Goal: Transaction & Acquisition: Purchase product/service

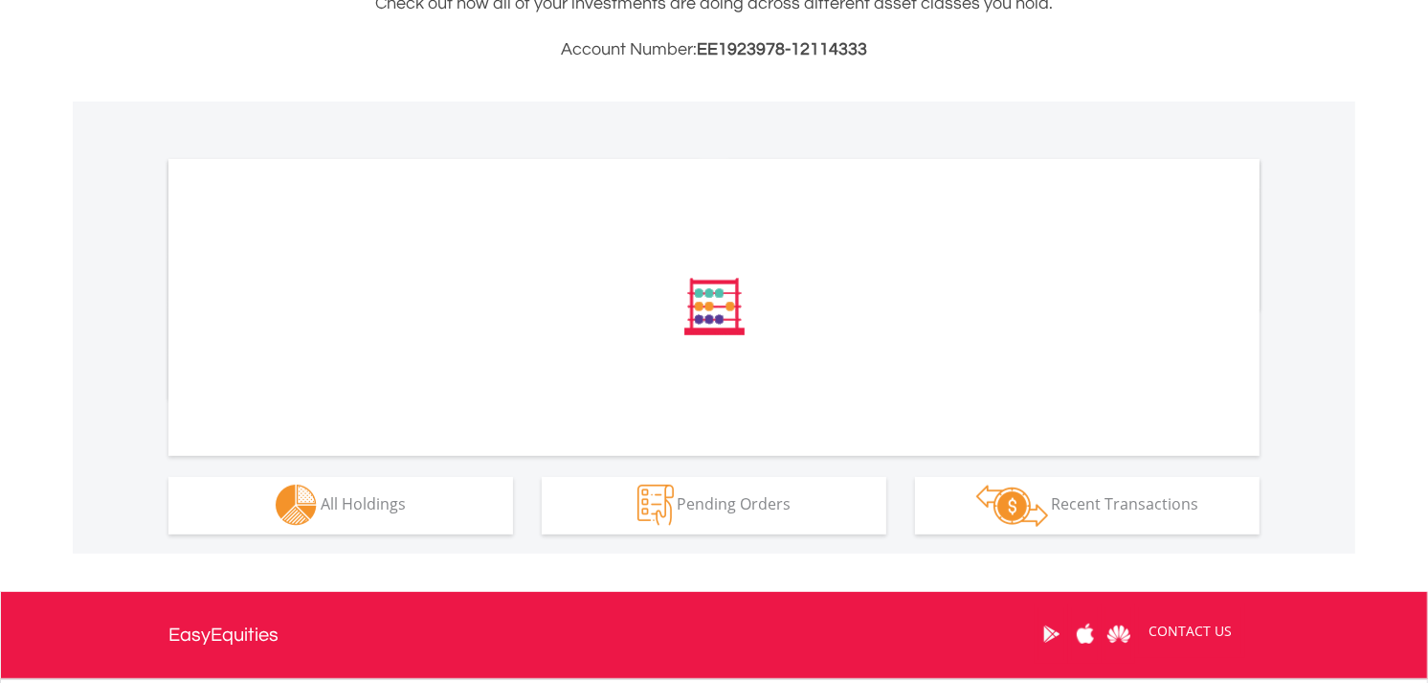
scroll to position [531, 0]
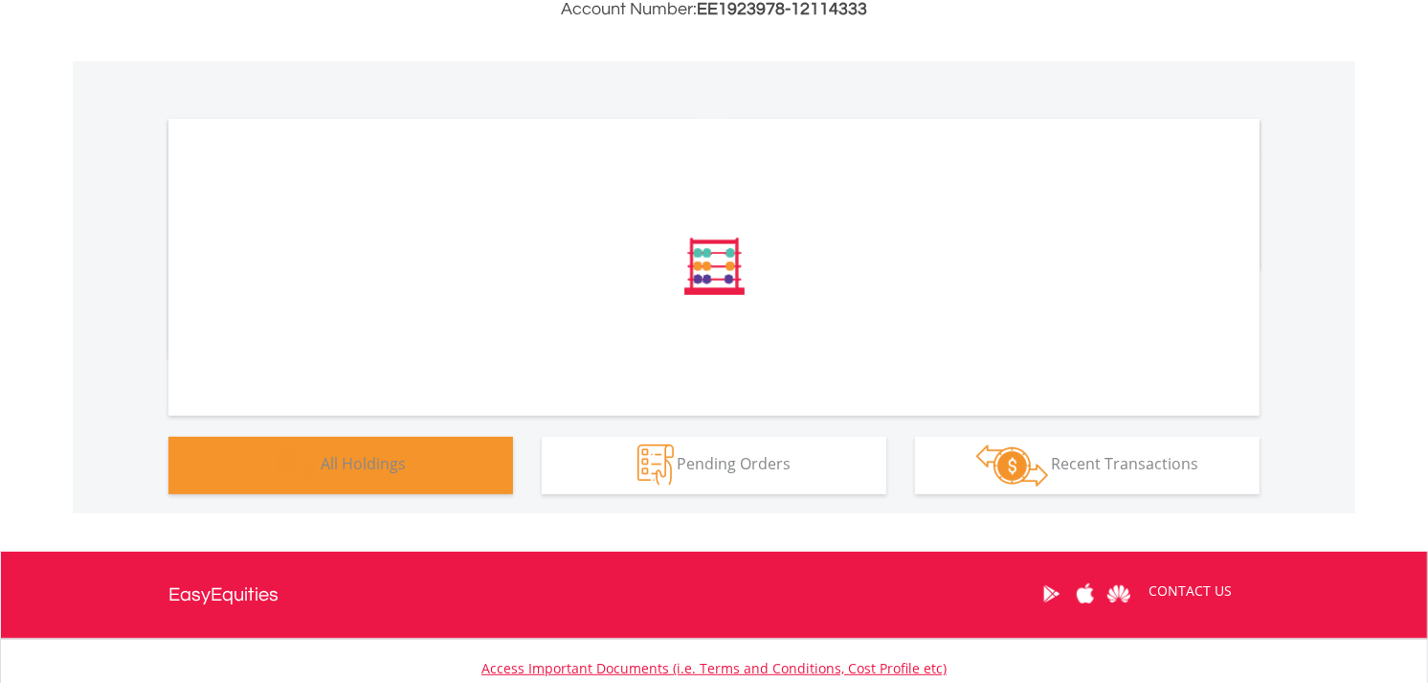
click at [413, 472] on button "Holdings All Holdings" at bounding box center [340, 465] width 345 height 57
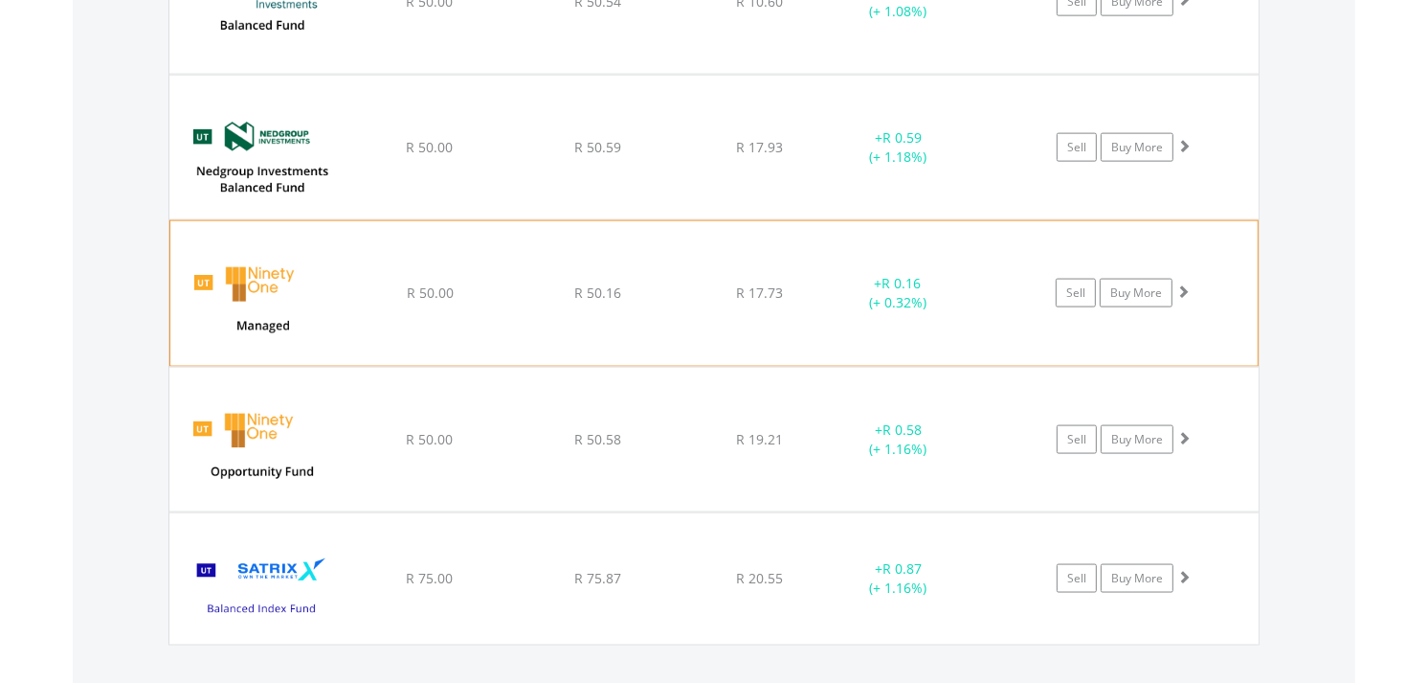
scroll to position [2558, 0]
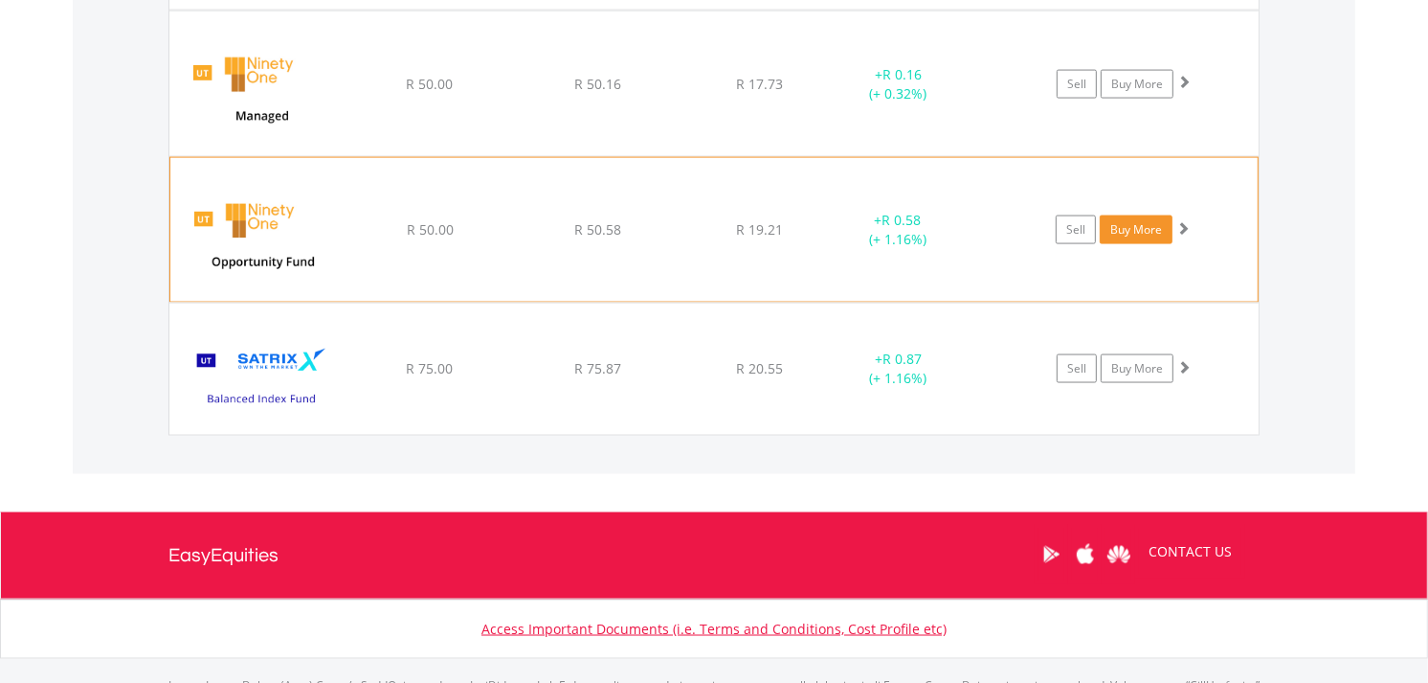
click at [1132, 236] on link "Buy More" at bounding box center [1136, 229] width 73 height 29
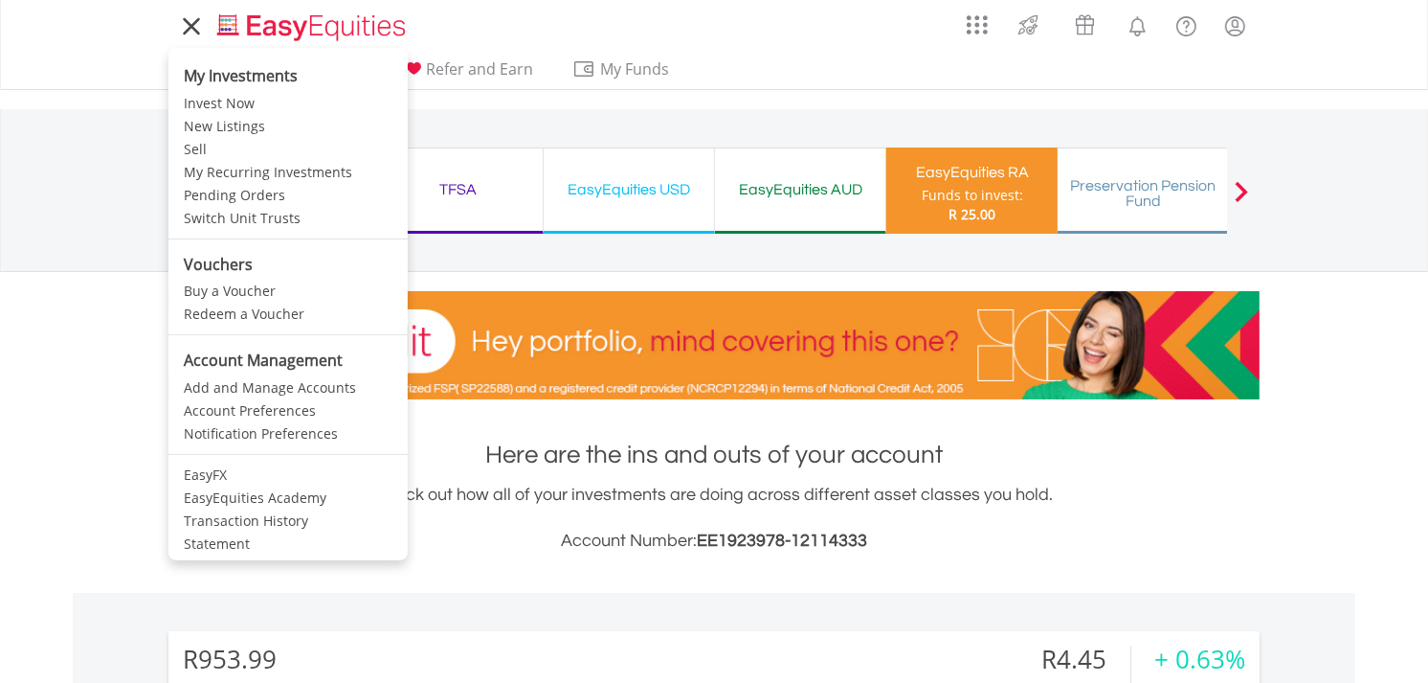
scroll to position [184, 364]
click at [204, 99] on link "Invest Now" at bounding box center [287, 103] width 239 height 23
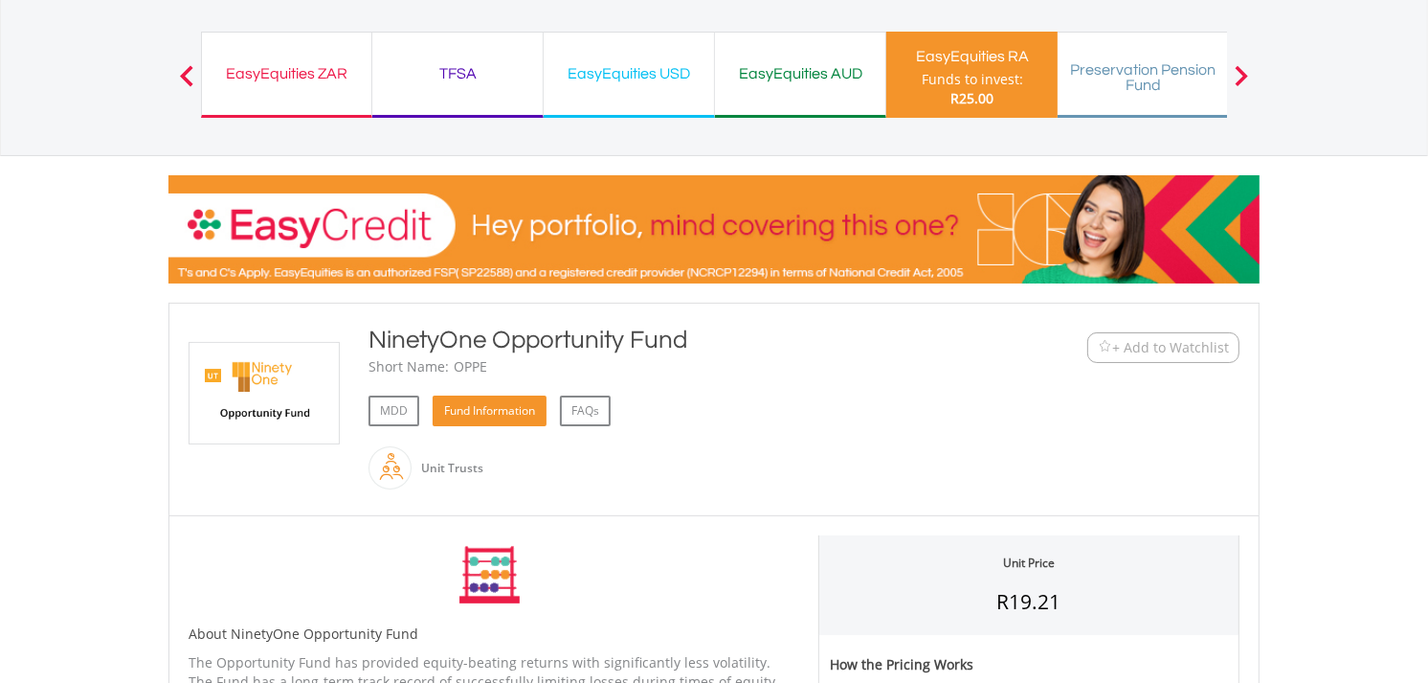
scroll to position [213, 0]
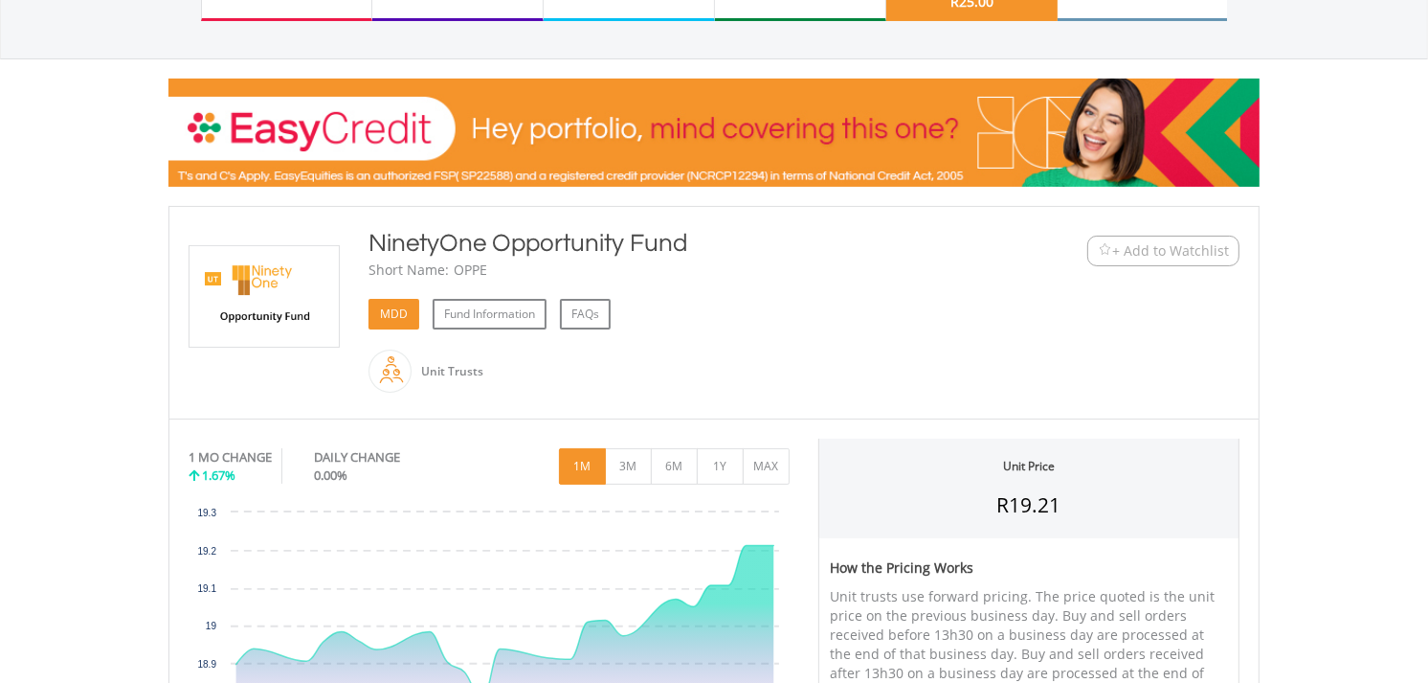
click at [376, 311] on link "MDD" at bounding box center [394, 314] width 51 height 31
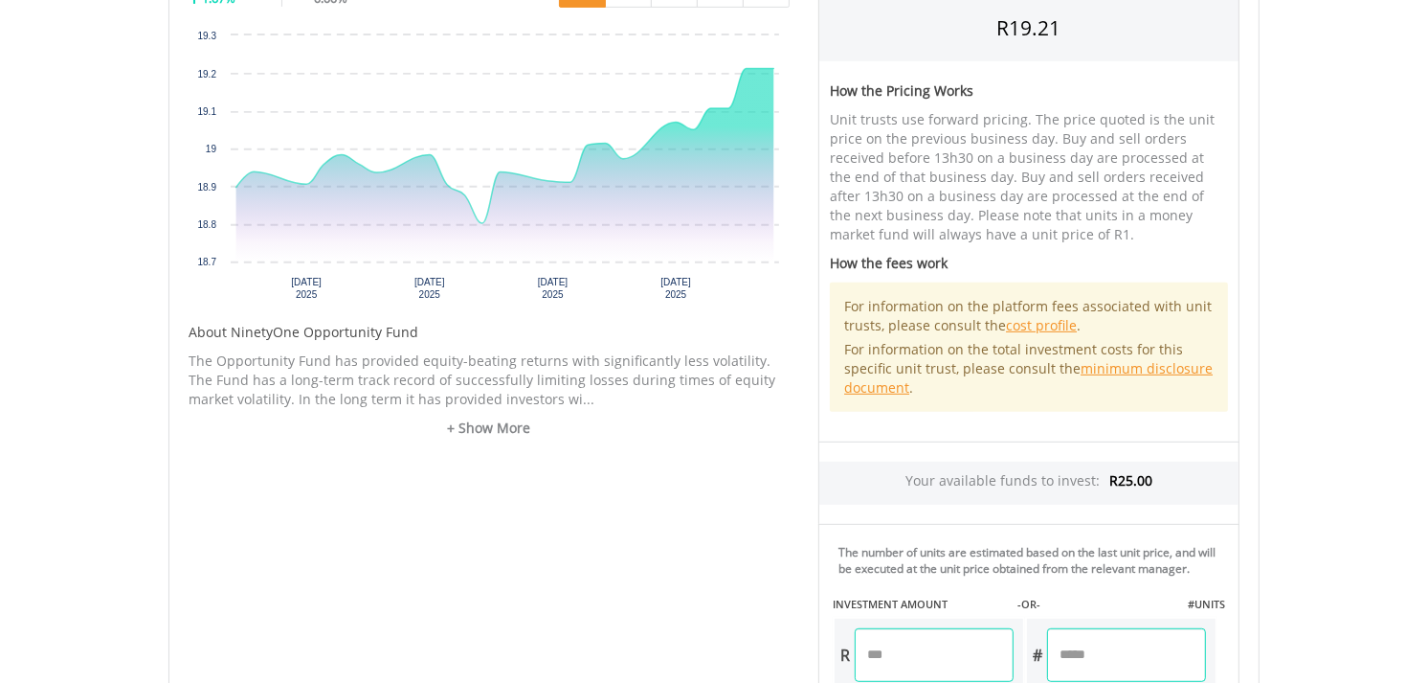
scroll to position [319, 0]
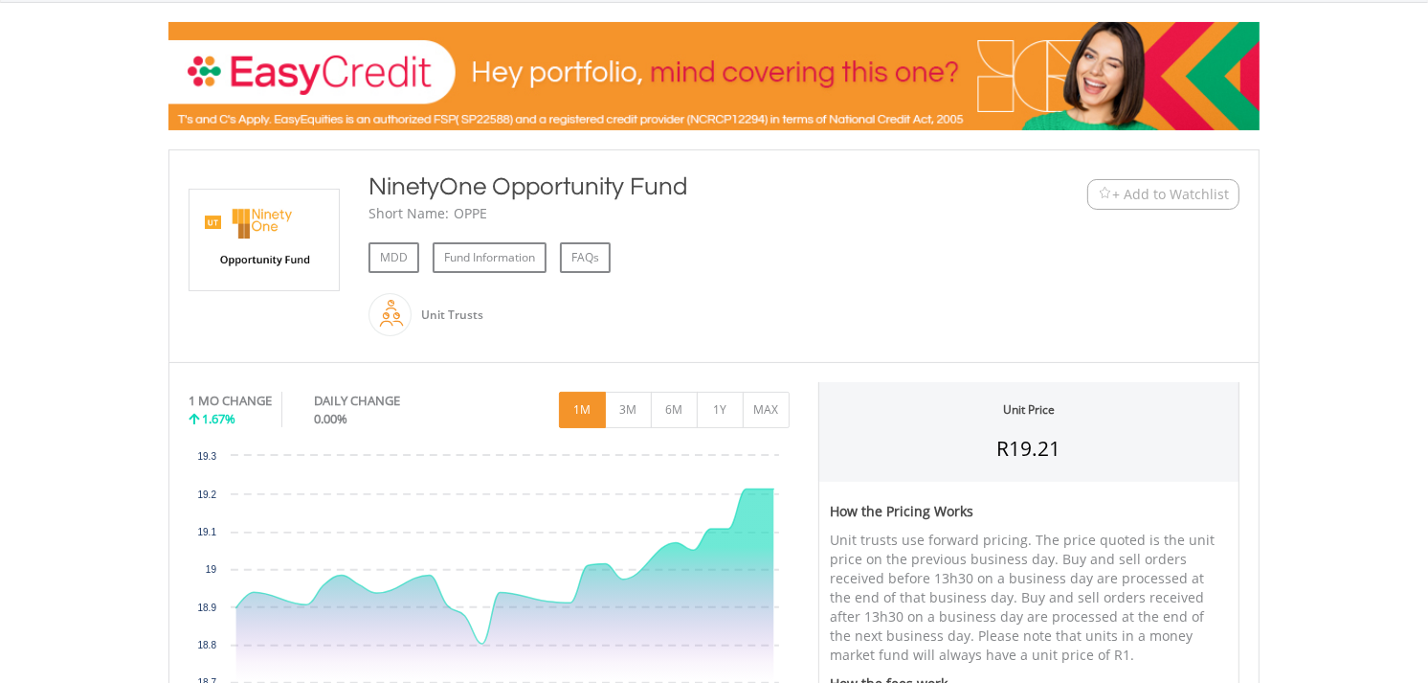
scroll to position [213, 0]
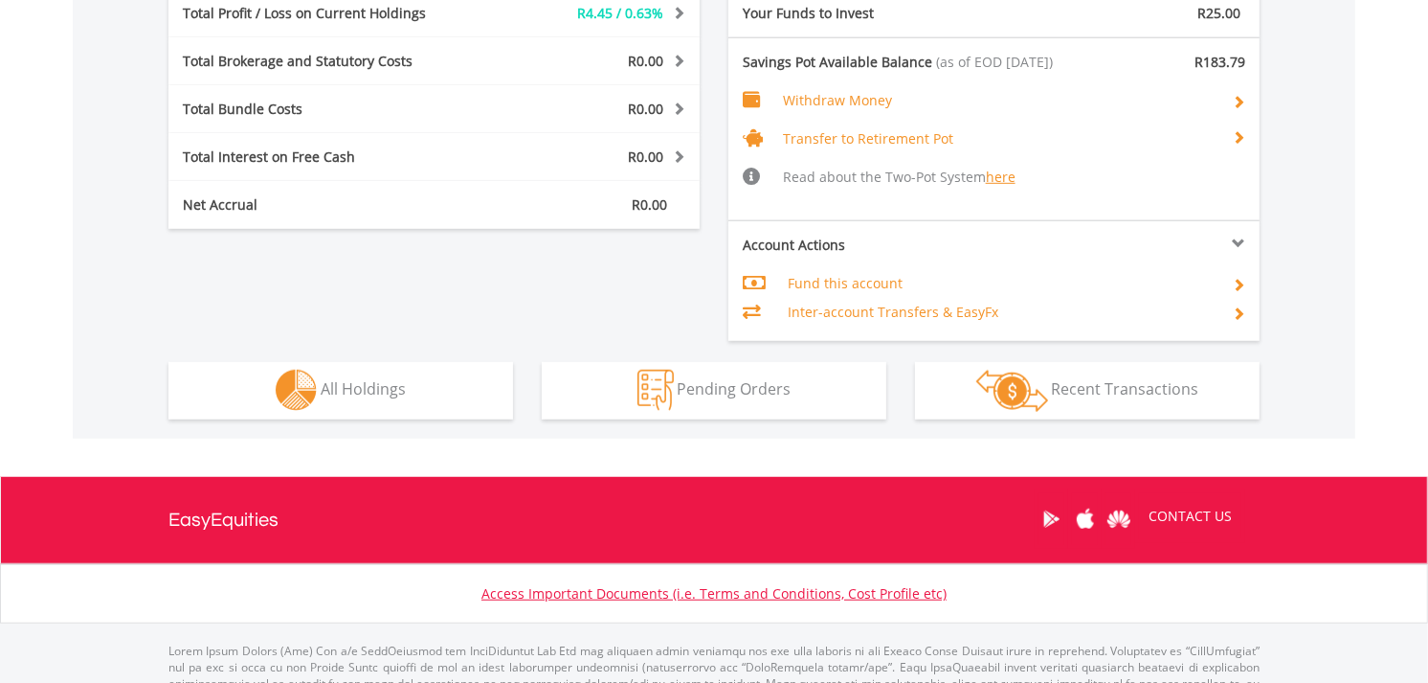
scroll to position [1124, 0]
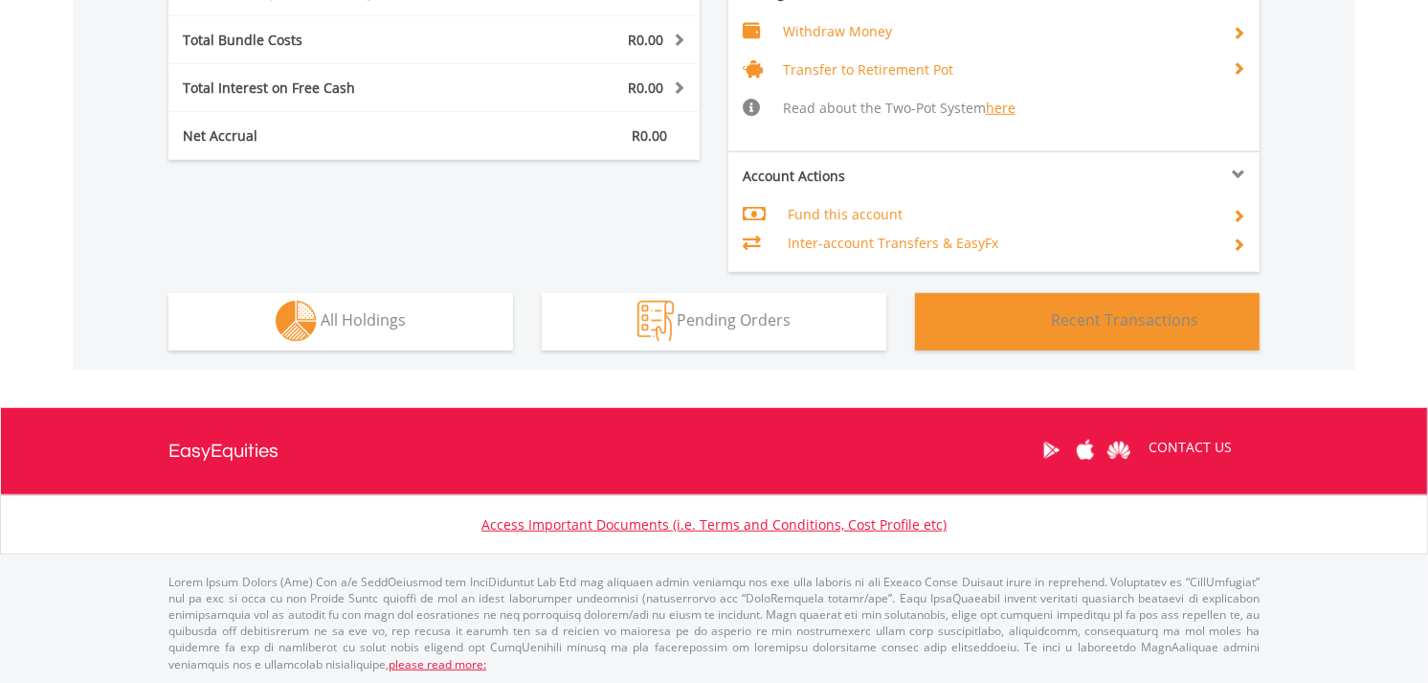
click at [1107, 323] on span "Recent Transactions" at bounding box center [1125, 319] width 147 height 21
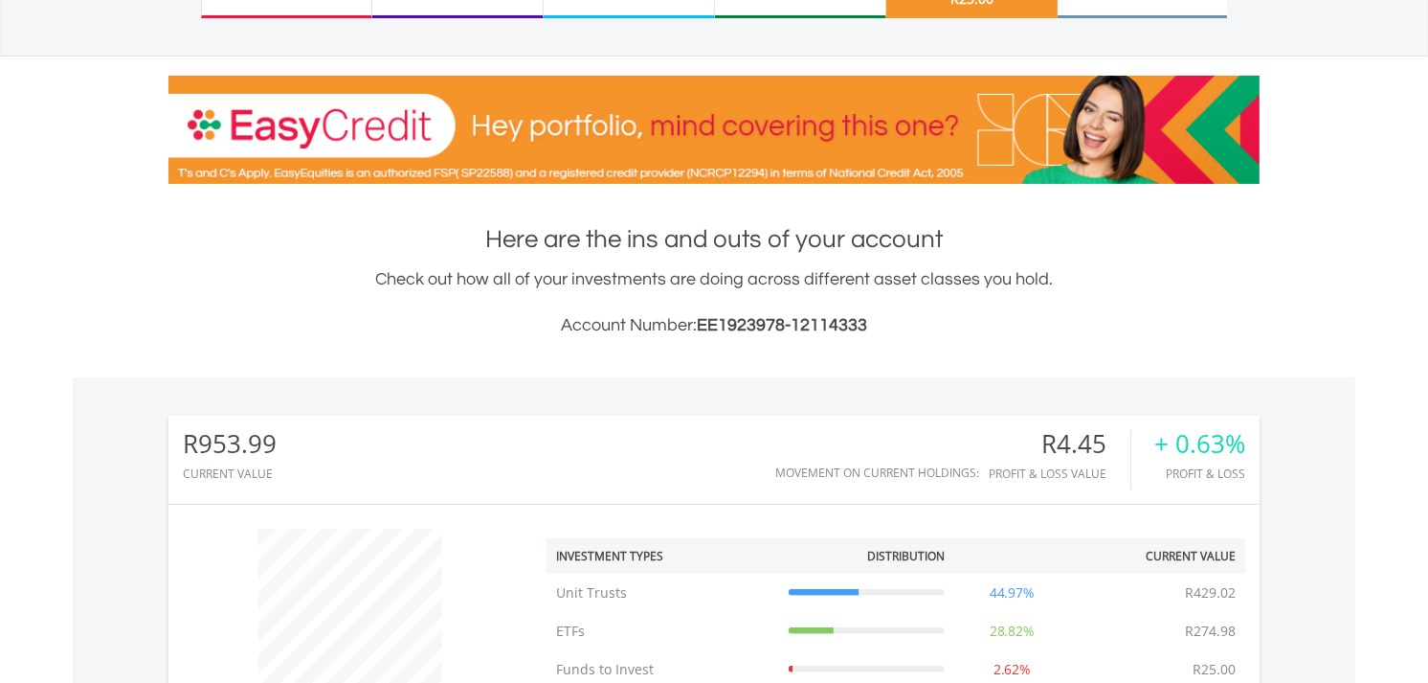
scroll to position [0, 0]
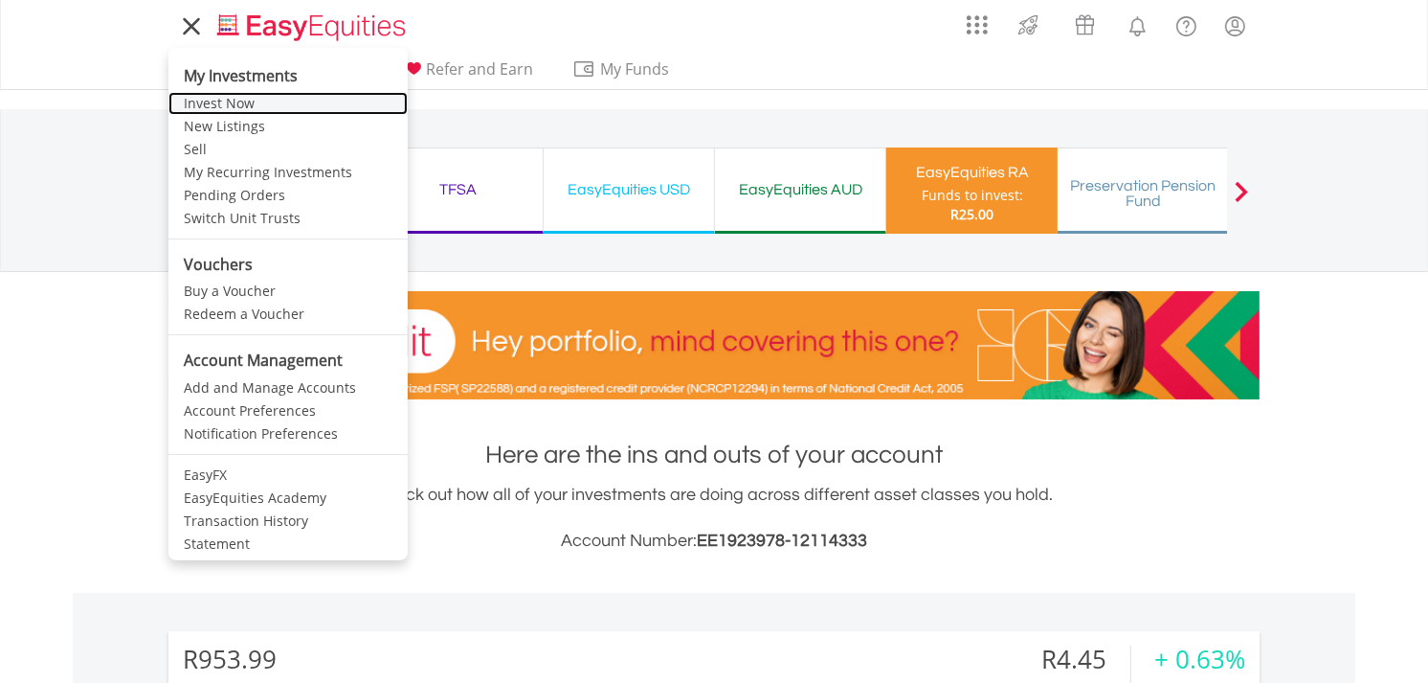
click at [202, 100] on link "Invest Now" at bounding box center [287, 103] width 239 height 23
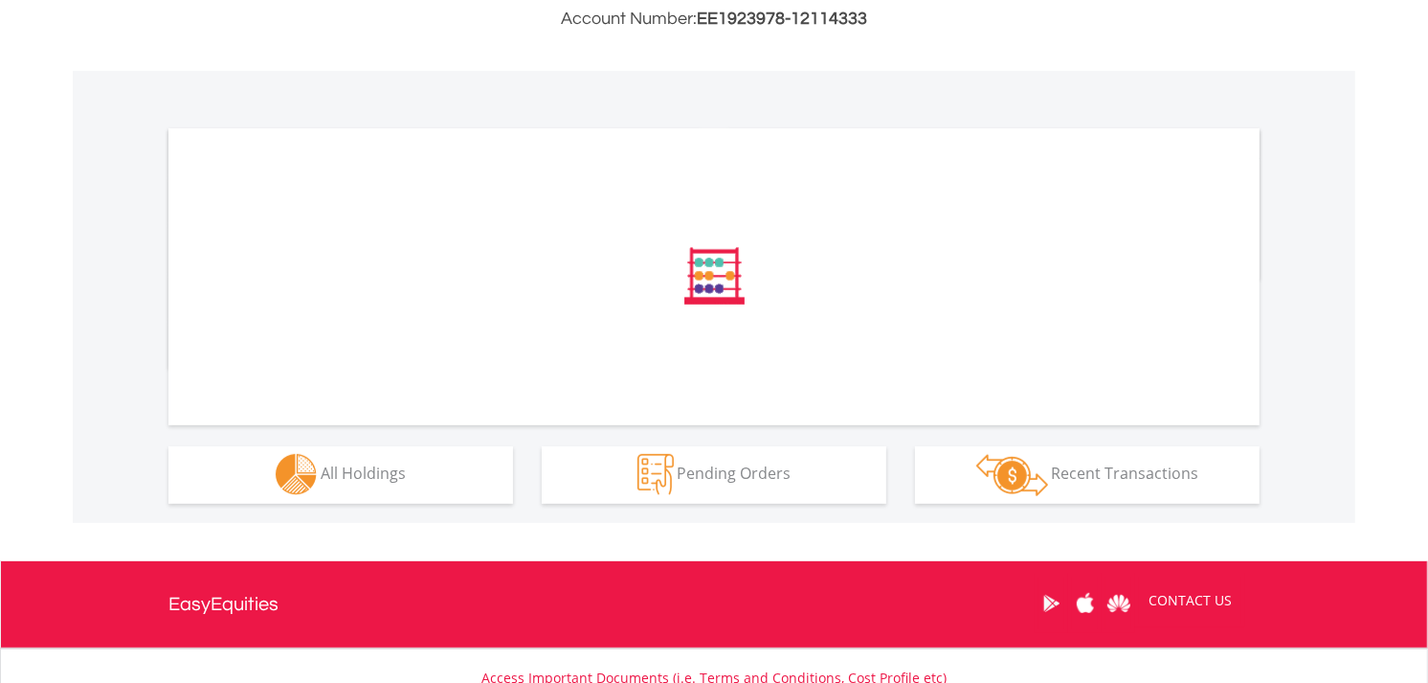
scroll to position [531, 0]
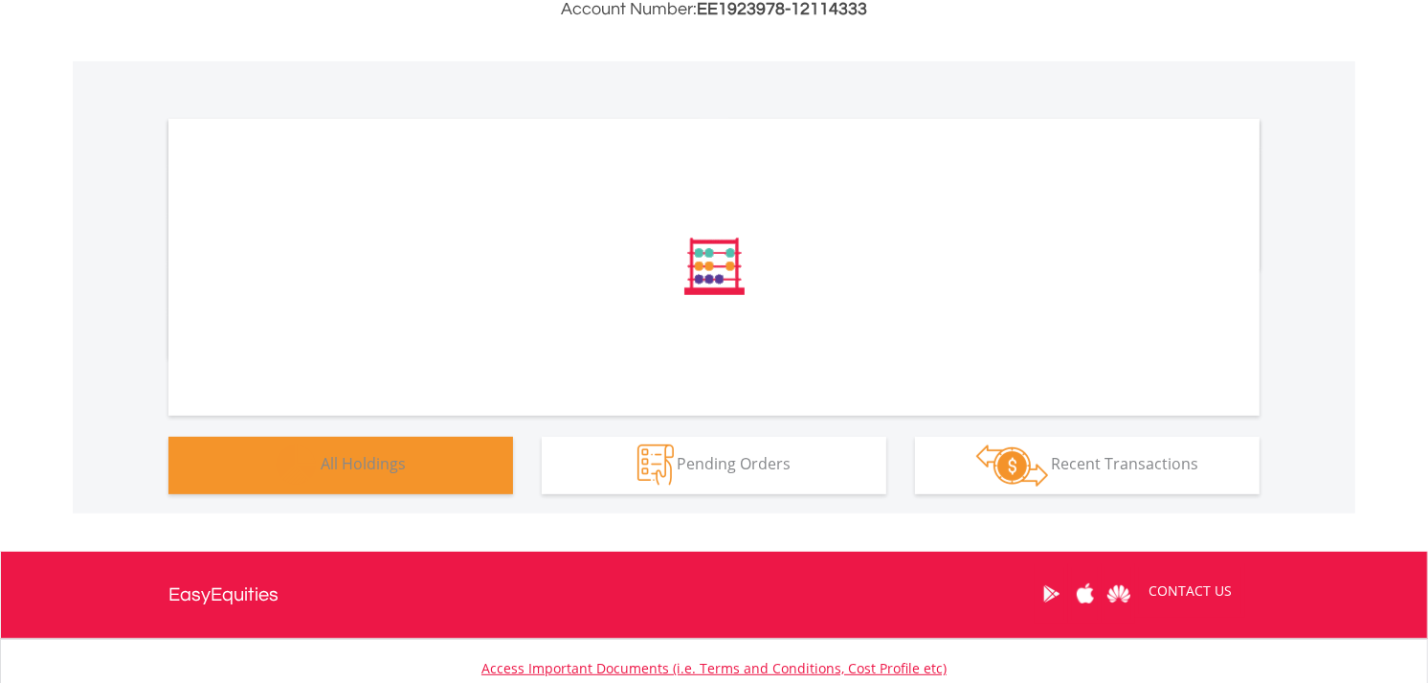
click at [455, 463] on button "Holdings All Holdings" at bounding box center [340, 465] width 345 height 57
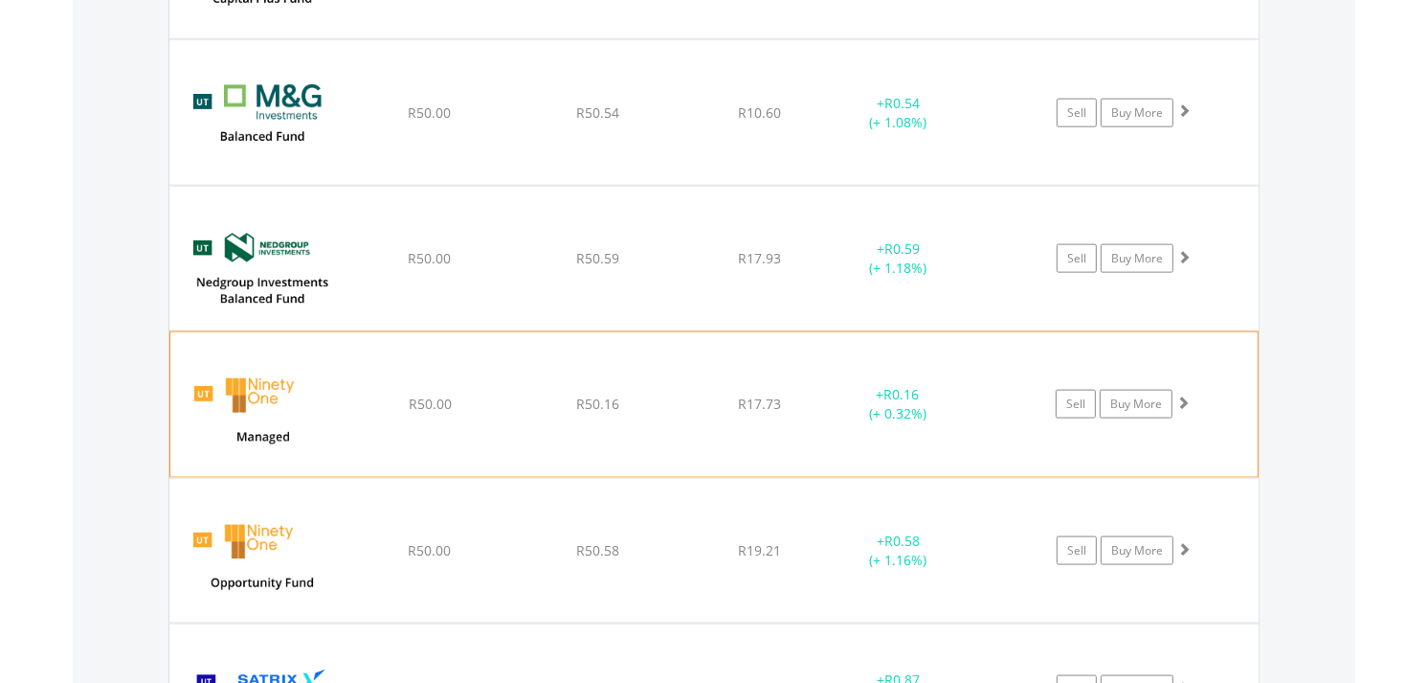
scroll to position [2487, 0]
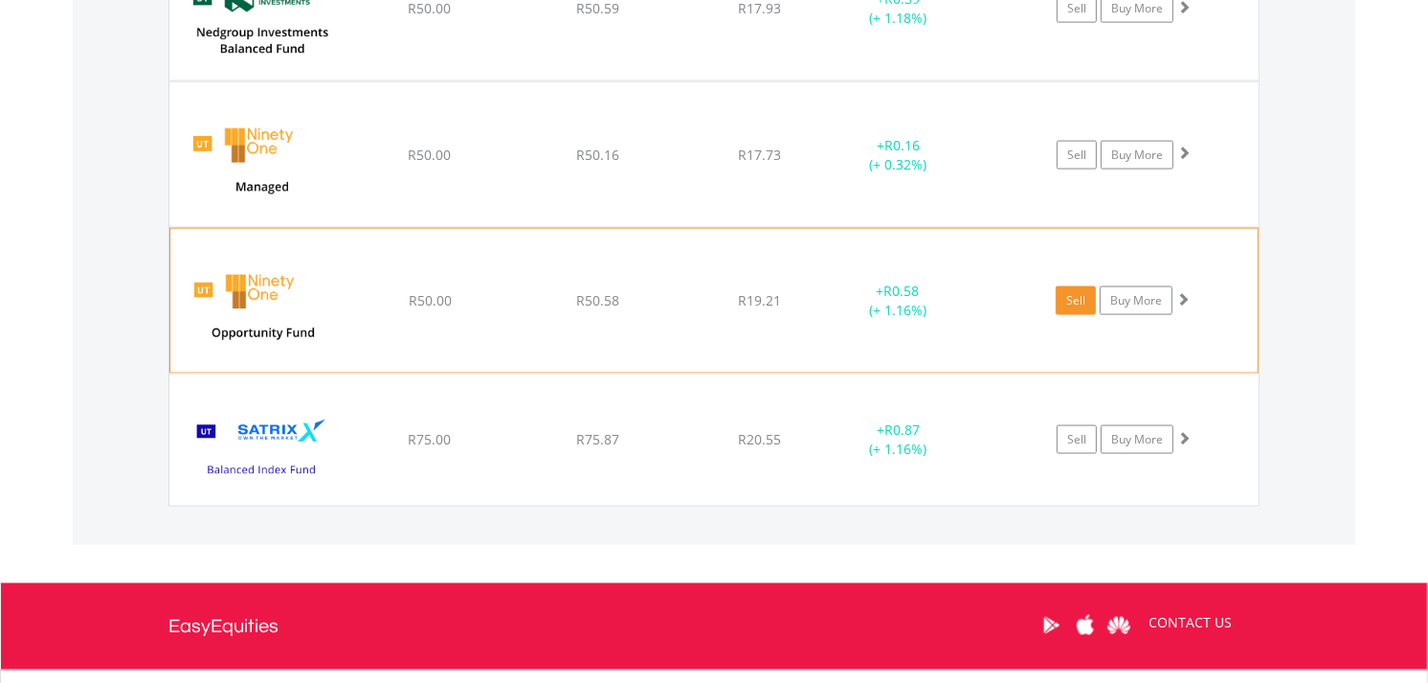
click at [1068, 306] on link "Sell" at bounding box center [1076, 300] width 40 height 29
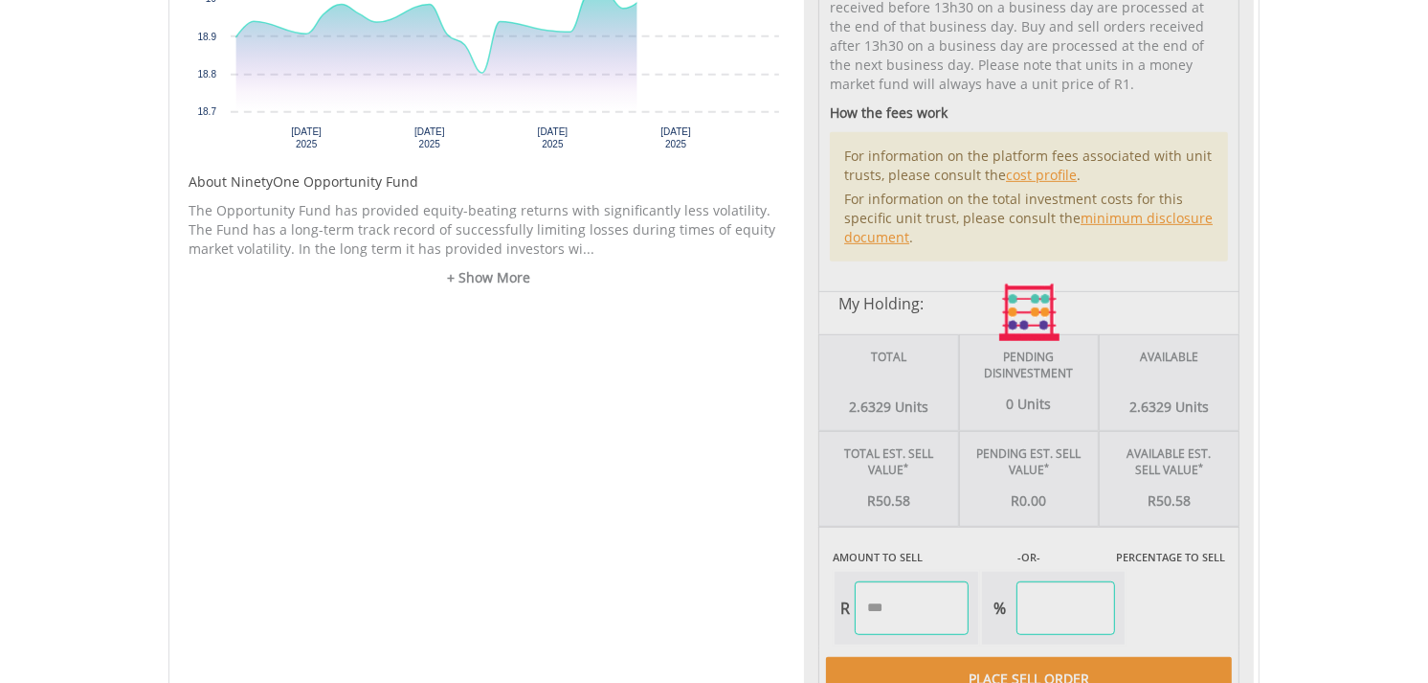
scroll to position [850, 0]
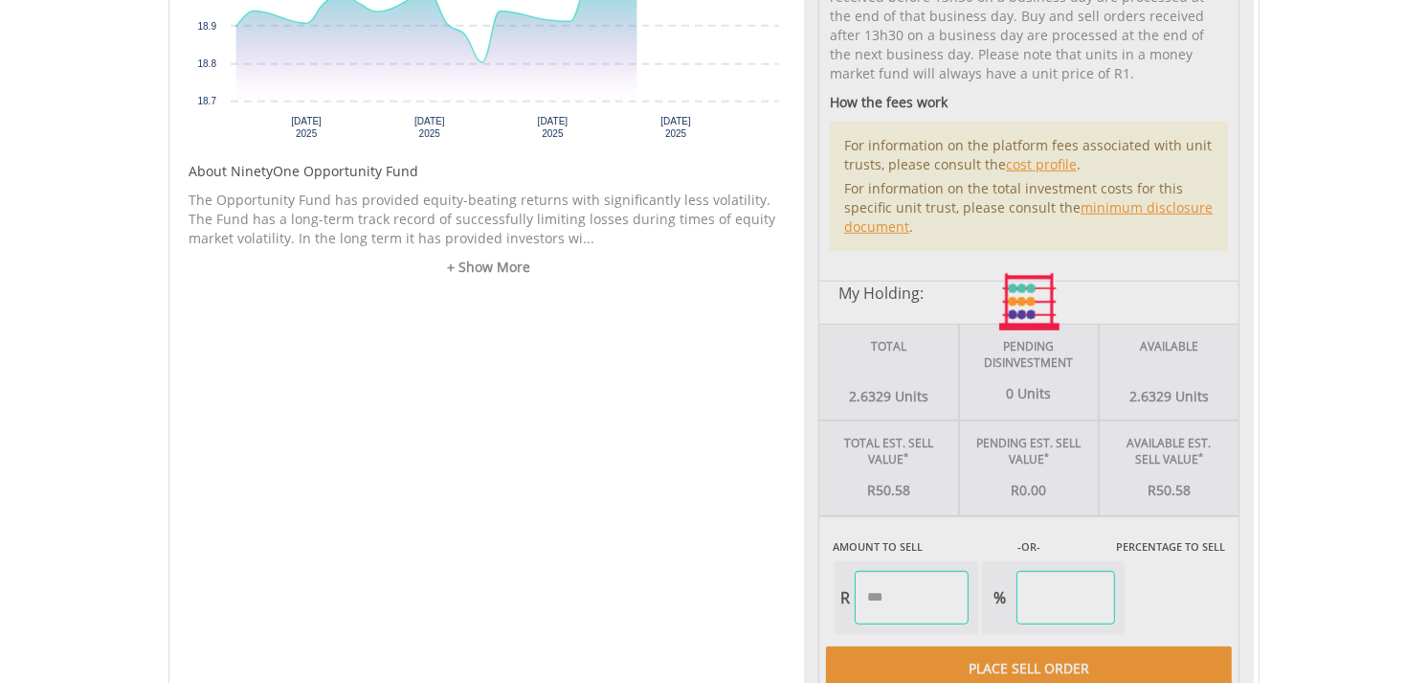
type input "****"
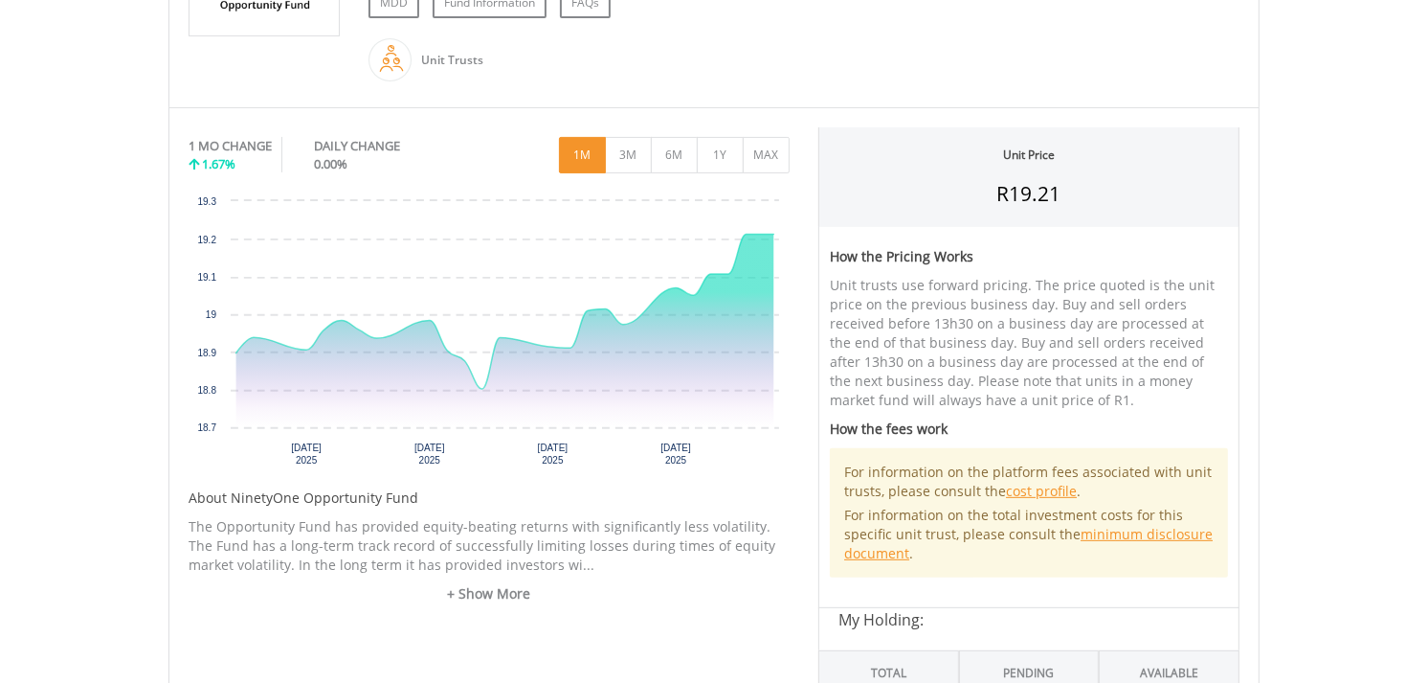
scroll to position [425, 0]
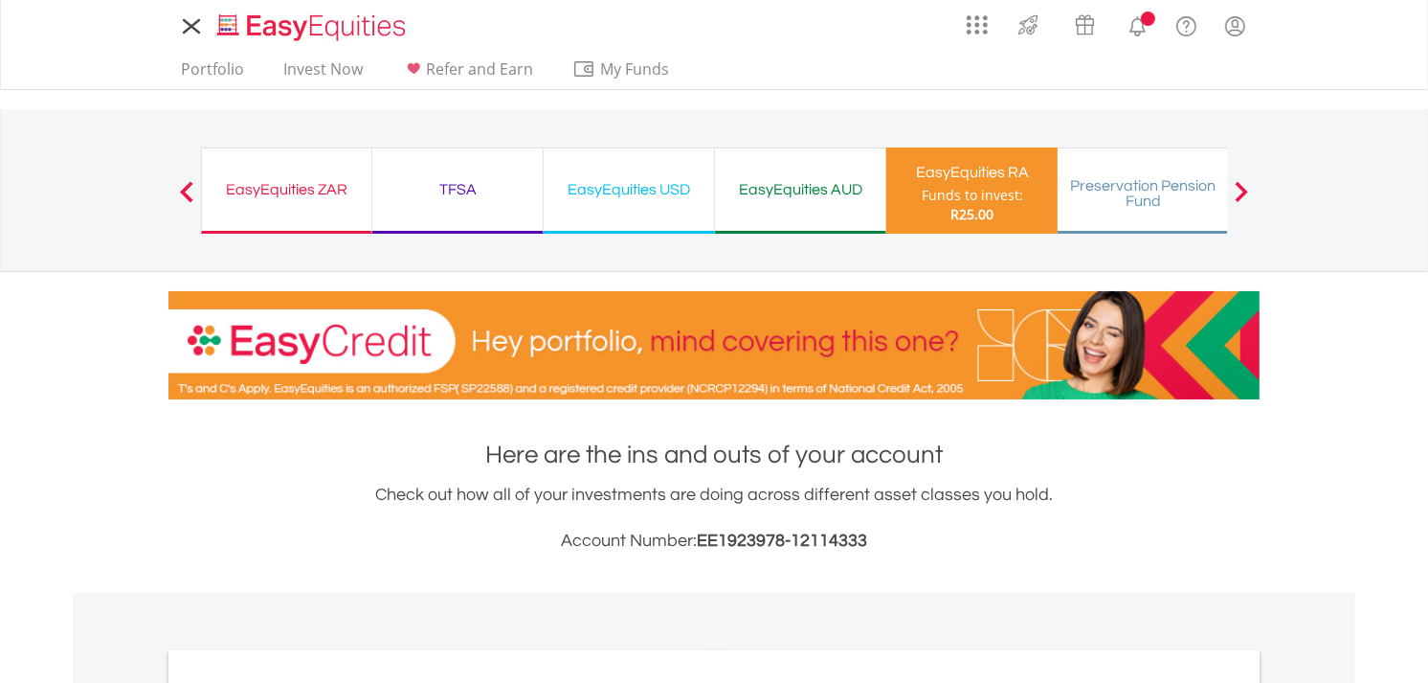
scroll to position [677, 0]
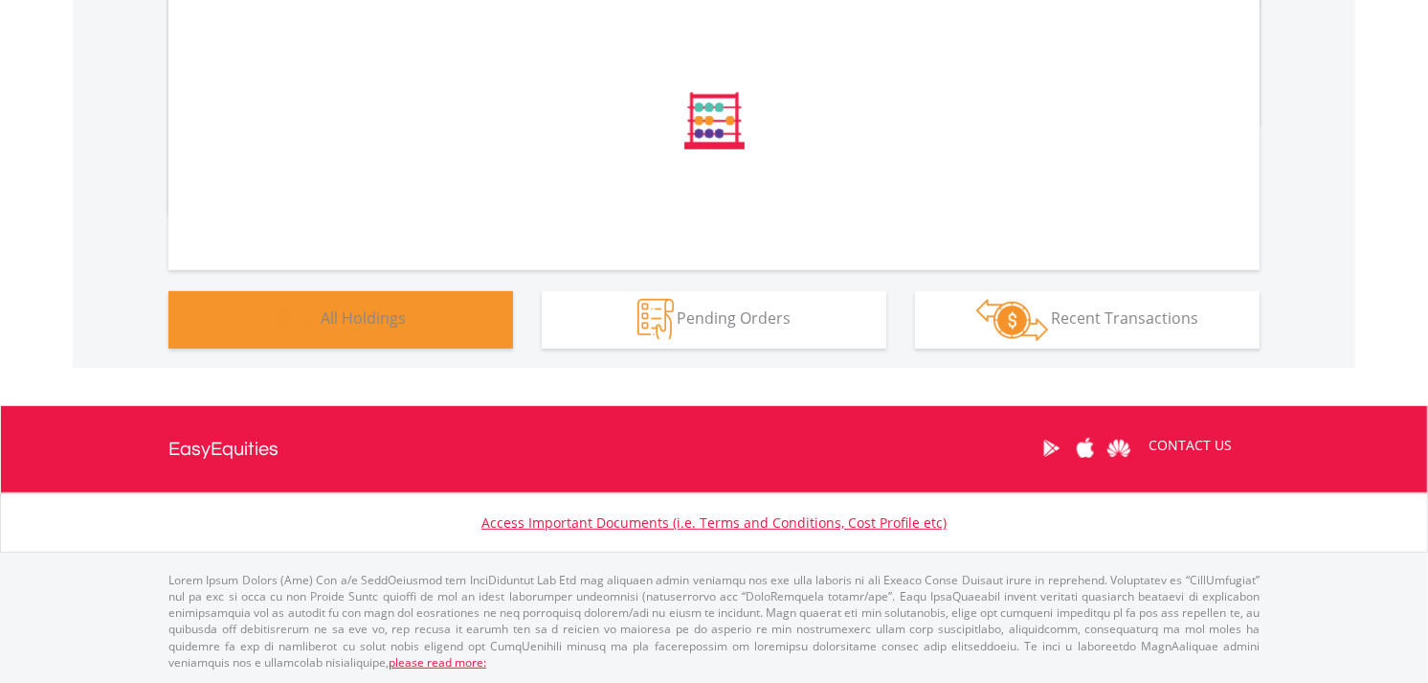
click at [429, 320] on button "Holdings All Holdings" at bounding box center [340, 319] width 345 height 57
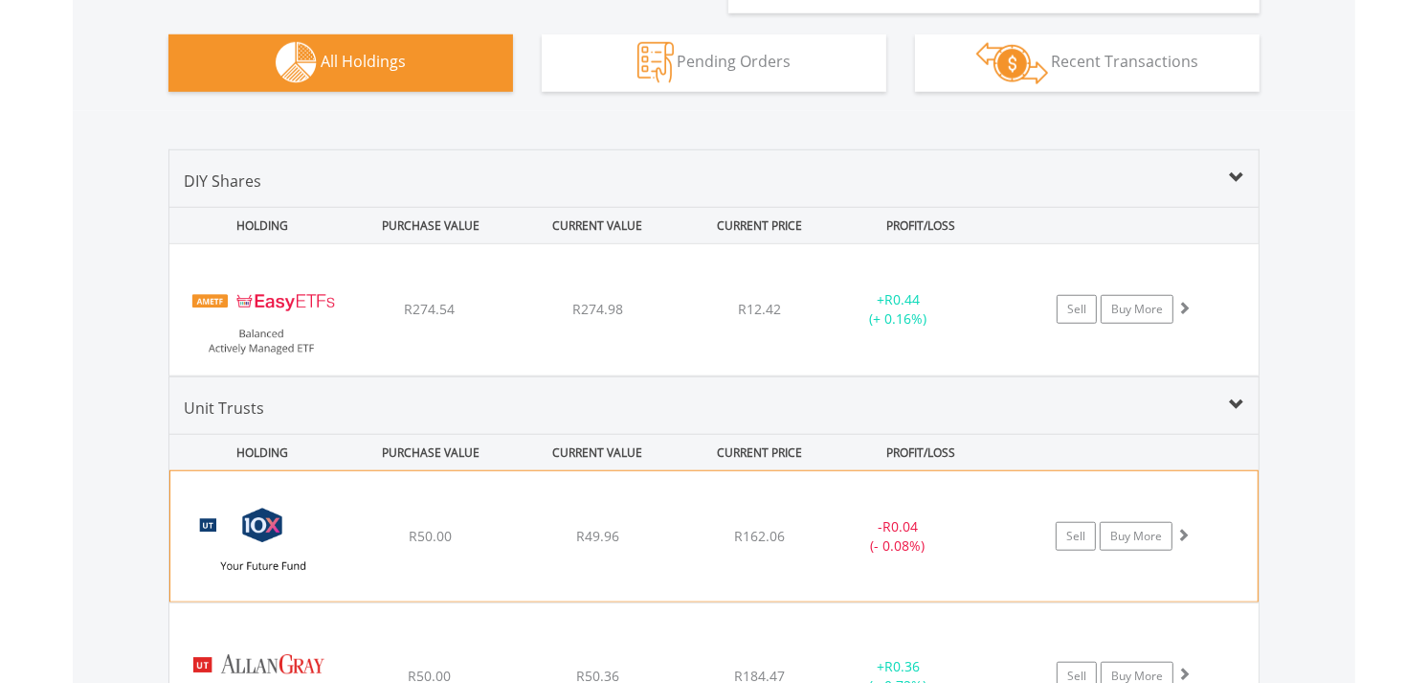
scroll to position [1105, 0]
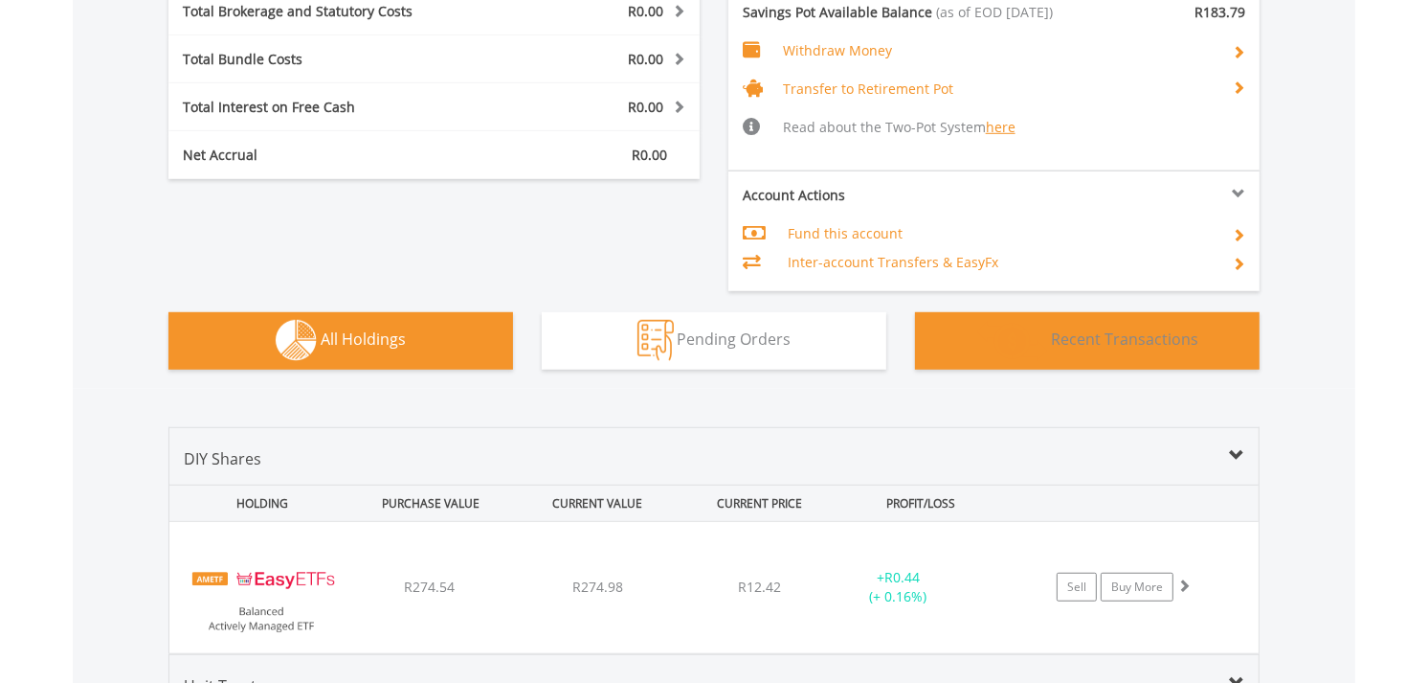
click at [1107, 352] on button "Transactions Recent Transactions" at bounding box center [1087, 340] width 345 height 57
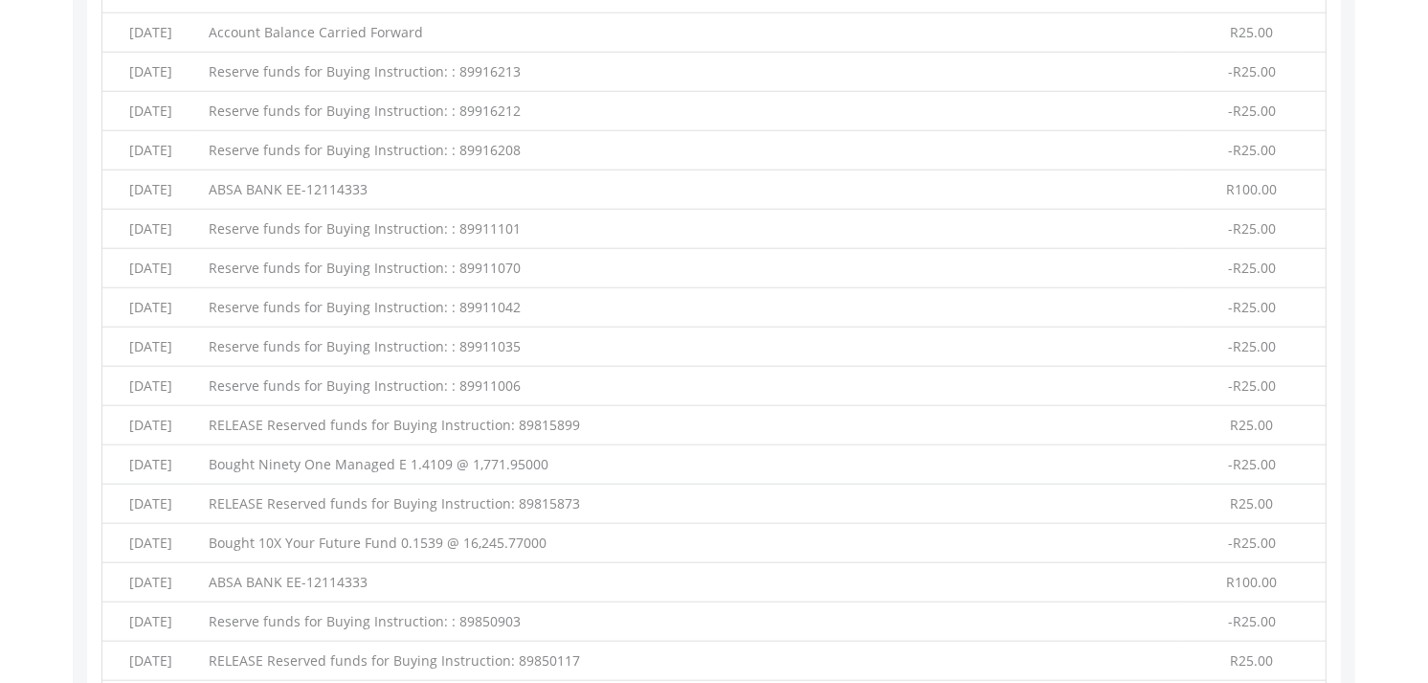
scroll to position [1705, 0]
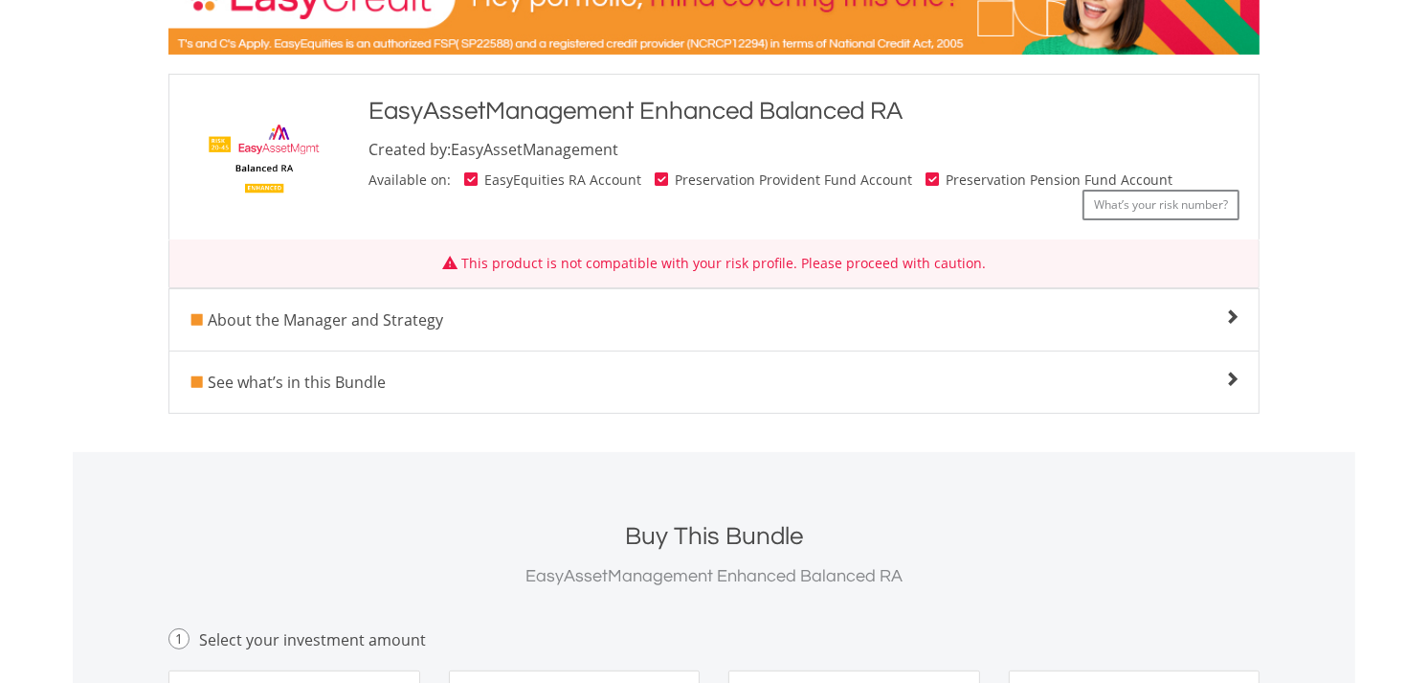
scroll to position [319, 0]
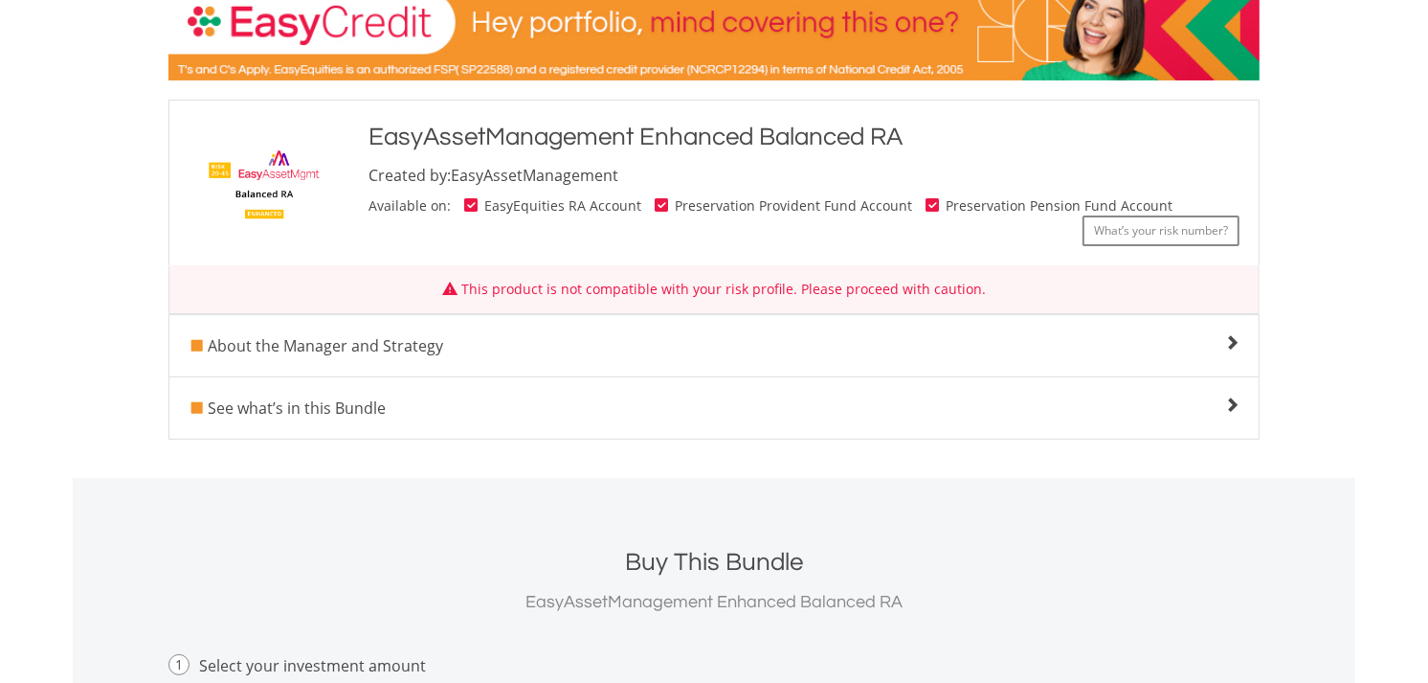
click at [1236, 335] on span at bounding box center [1231, 342] width 15 height 15
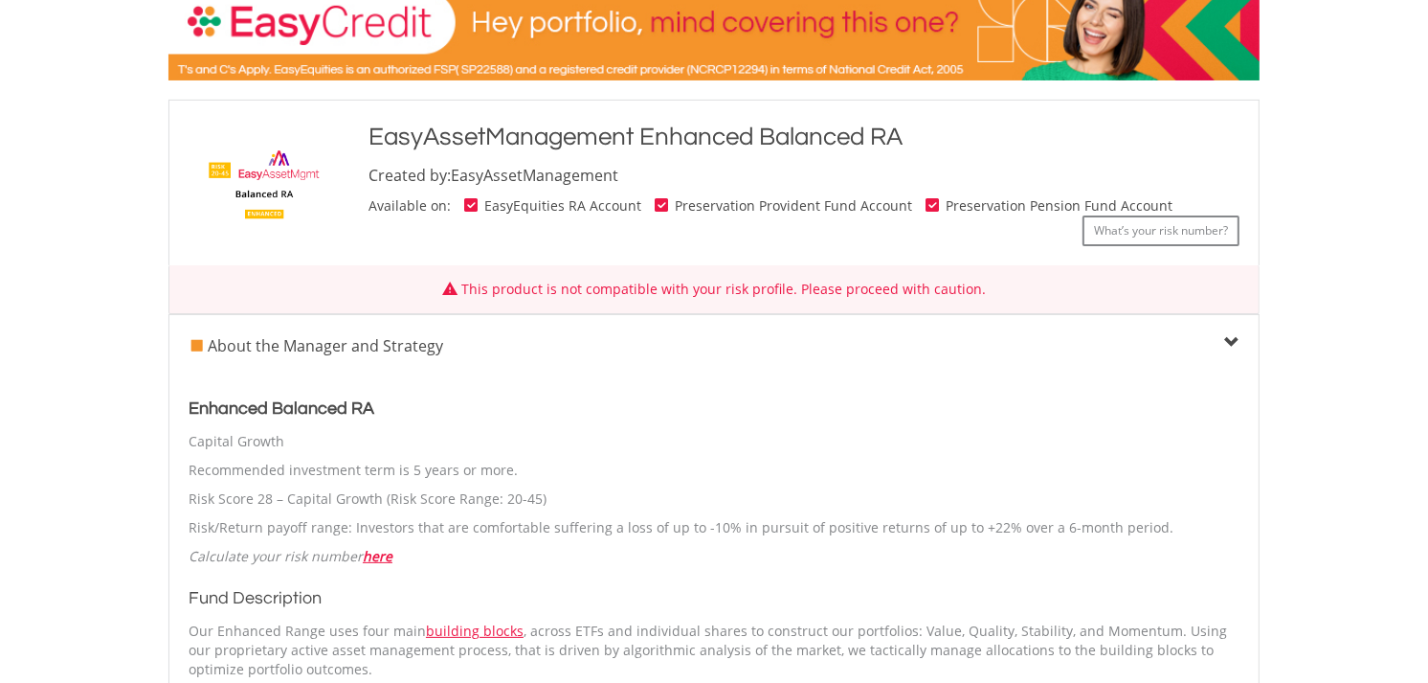
click at [1236, 335] on span at bounding box center [1231, 342] width 15 height 15
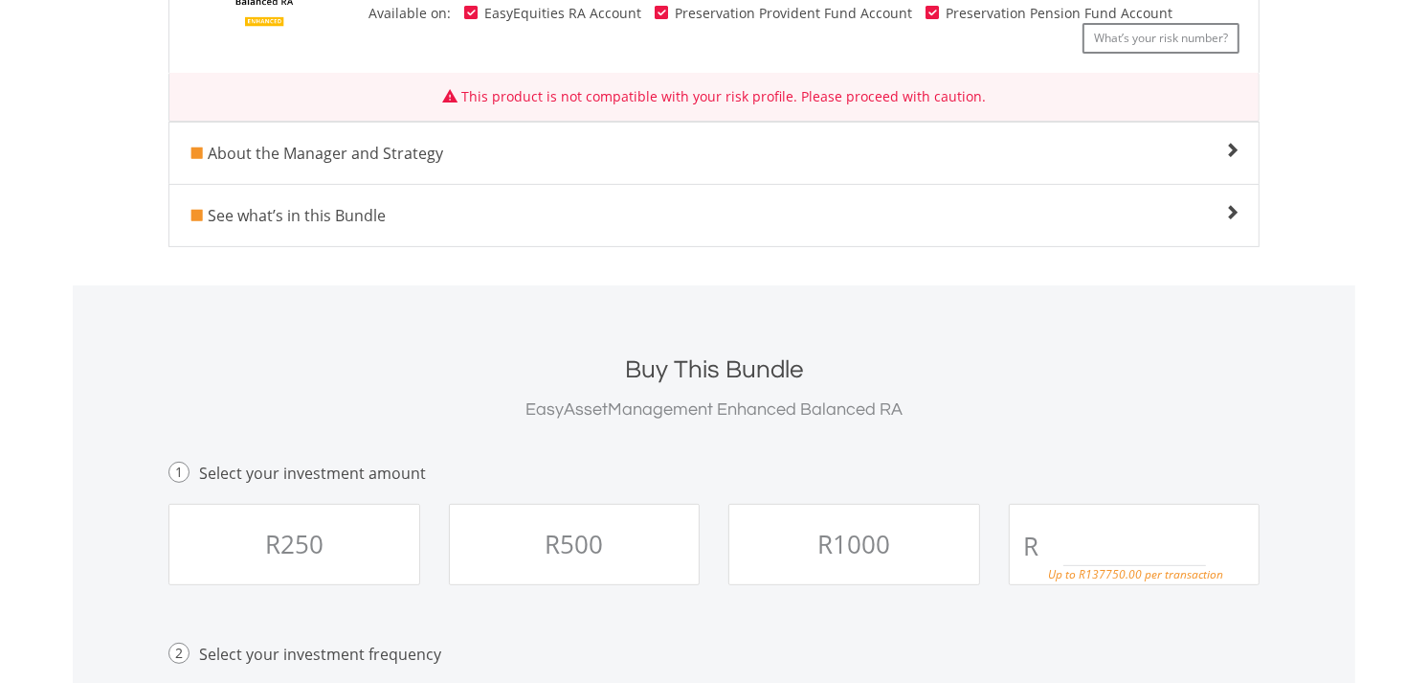
scroll to position [531, 0]
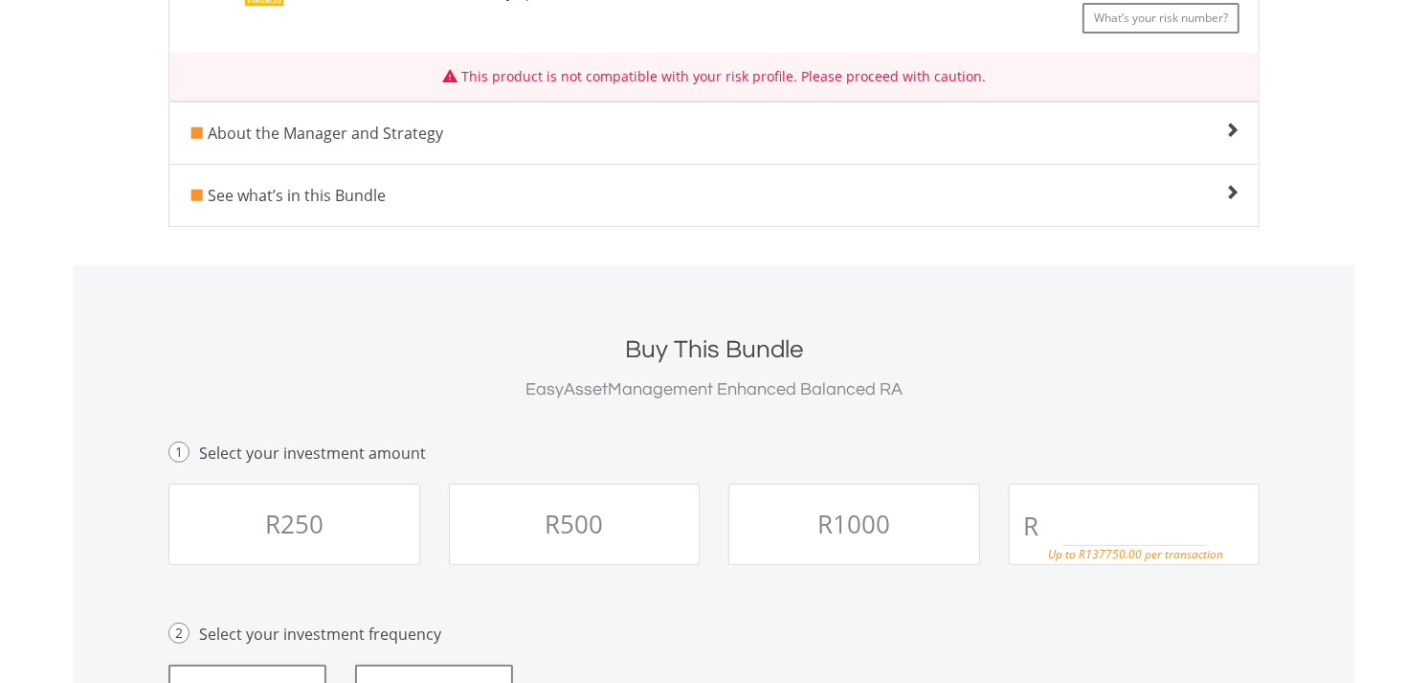
click at [1230, 193] on span at bounding box center [1231, 192] width 15 height 15
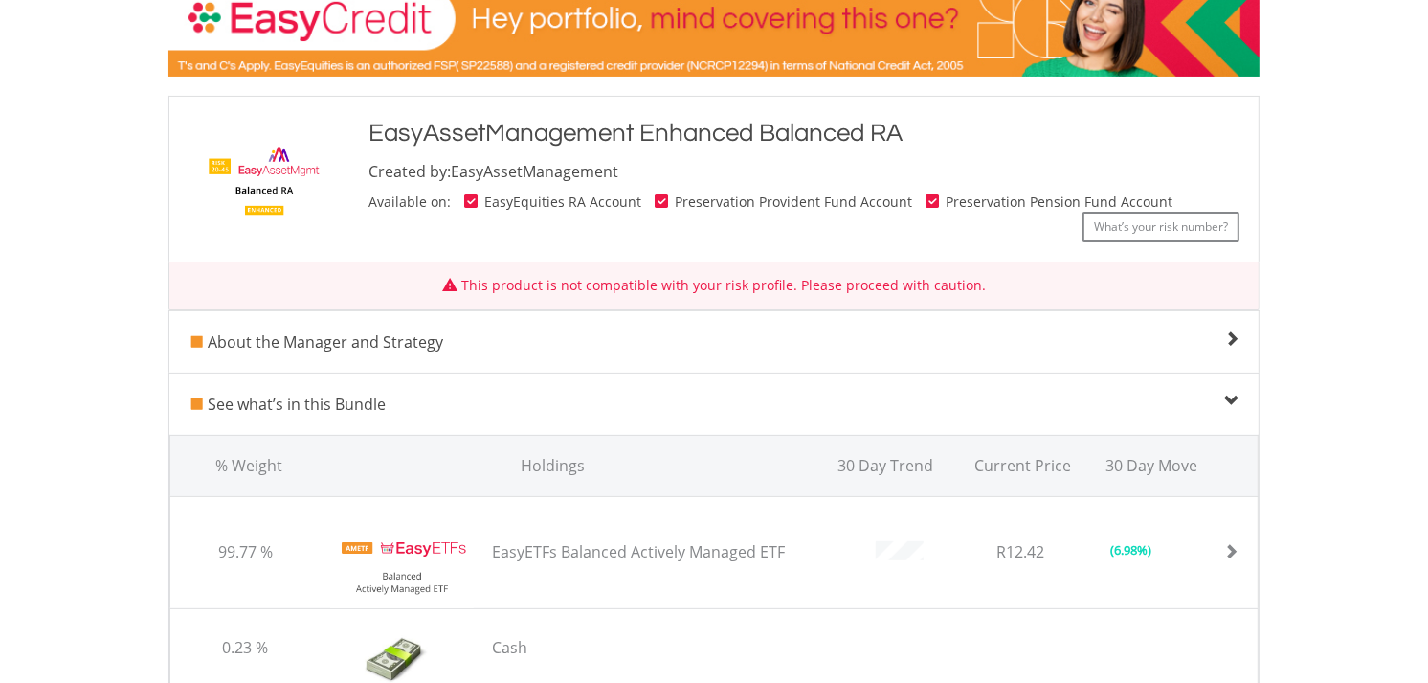
scroll to position [319, 0]
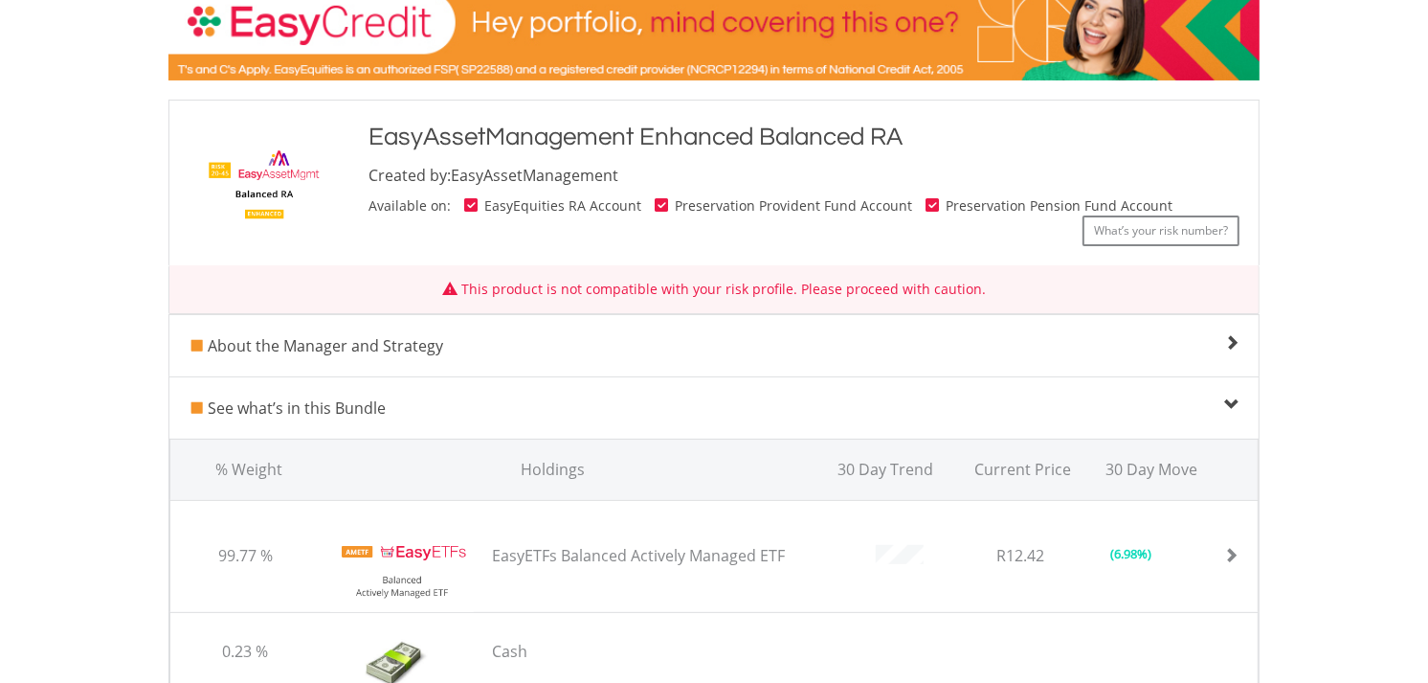
click at [1228, 337] on span at bounding box center [1231, 342] width 15 height 15
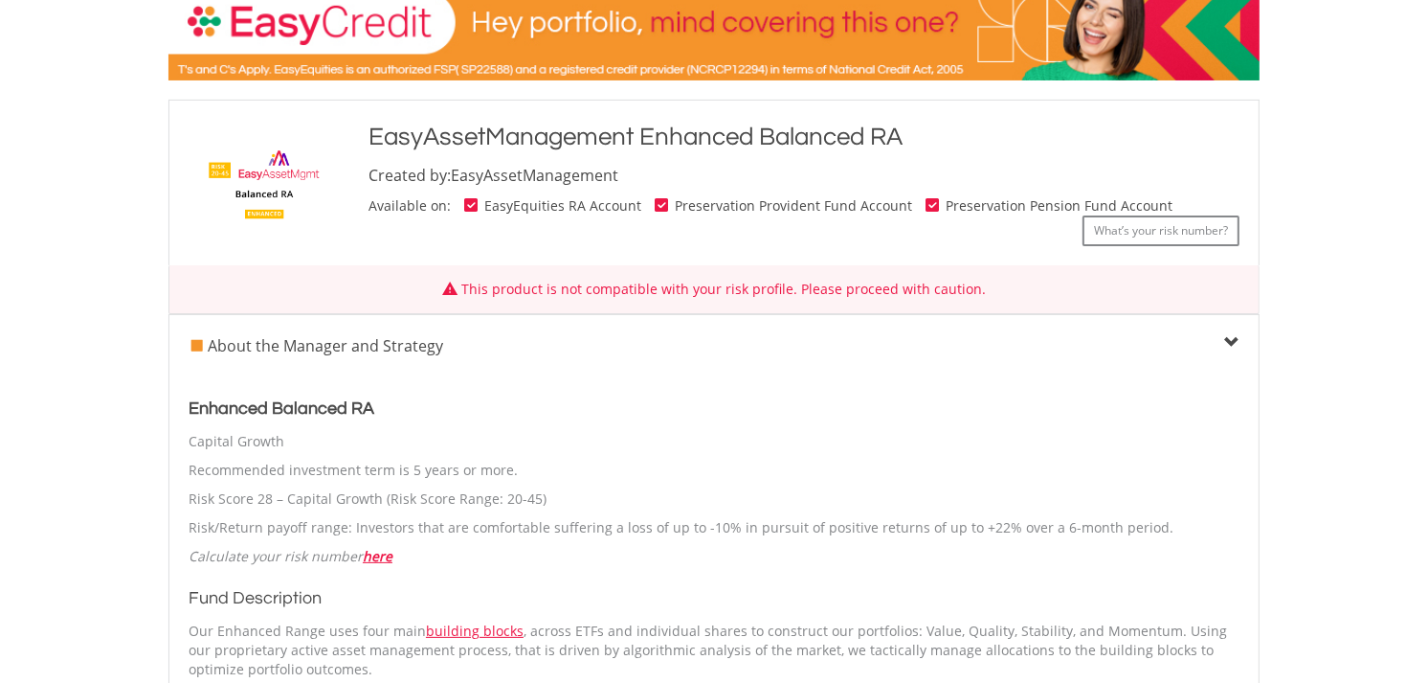
click at [1228, 337] on span at bounding box center [1231, 342] width 15 height 15
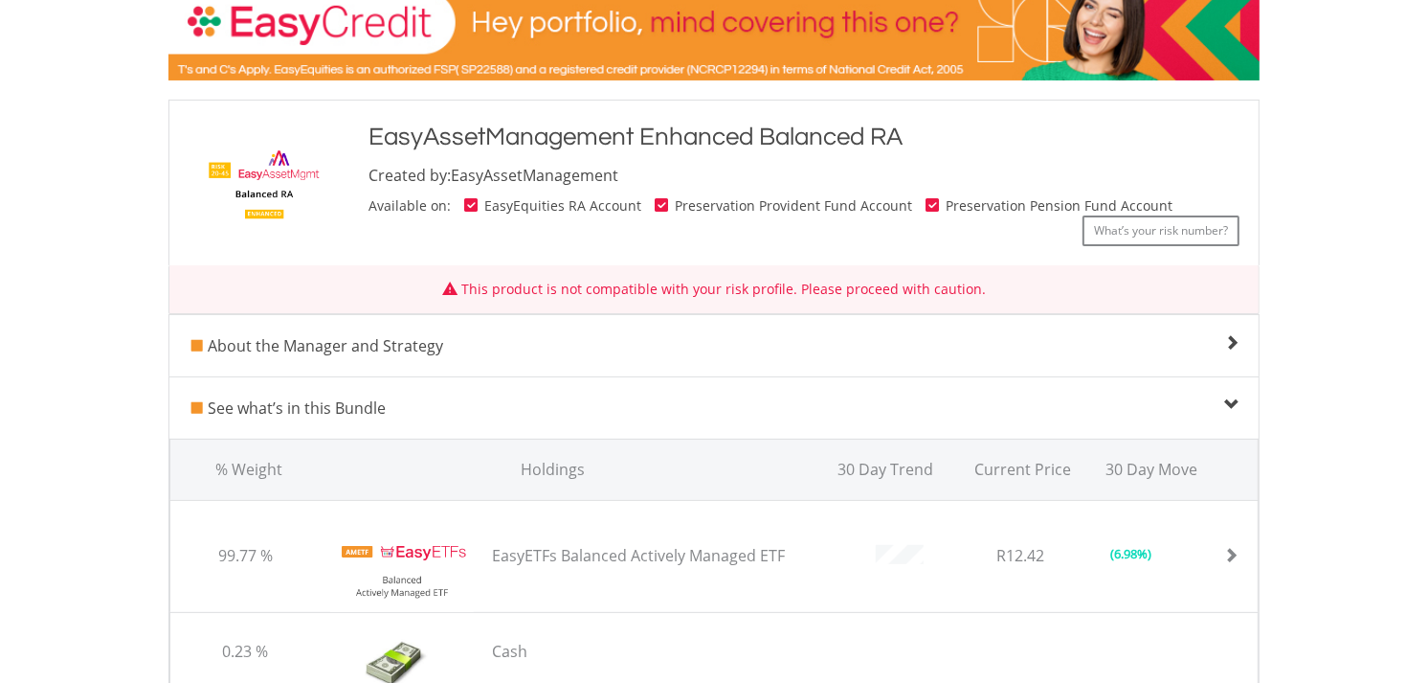
click at [1229, 402] on span at bounding box center [1231, 404] width 15 height 15
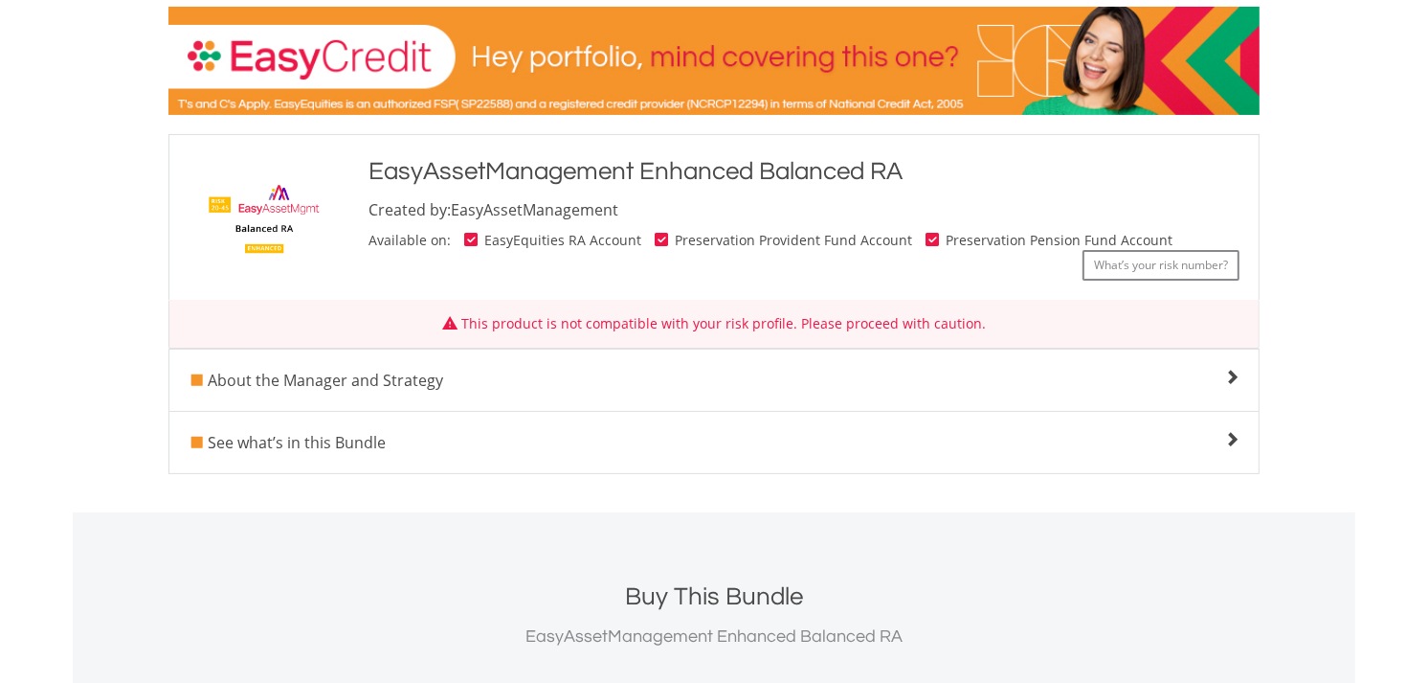
scroll to position [213, 0]
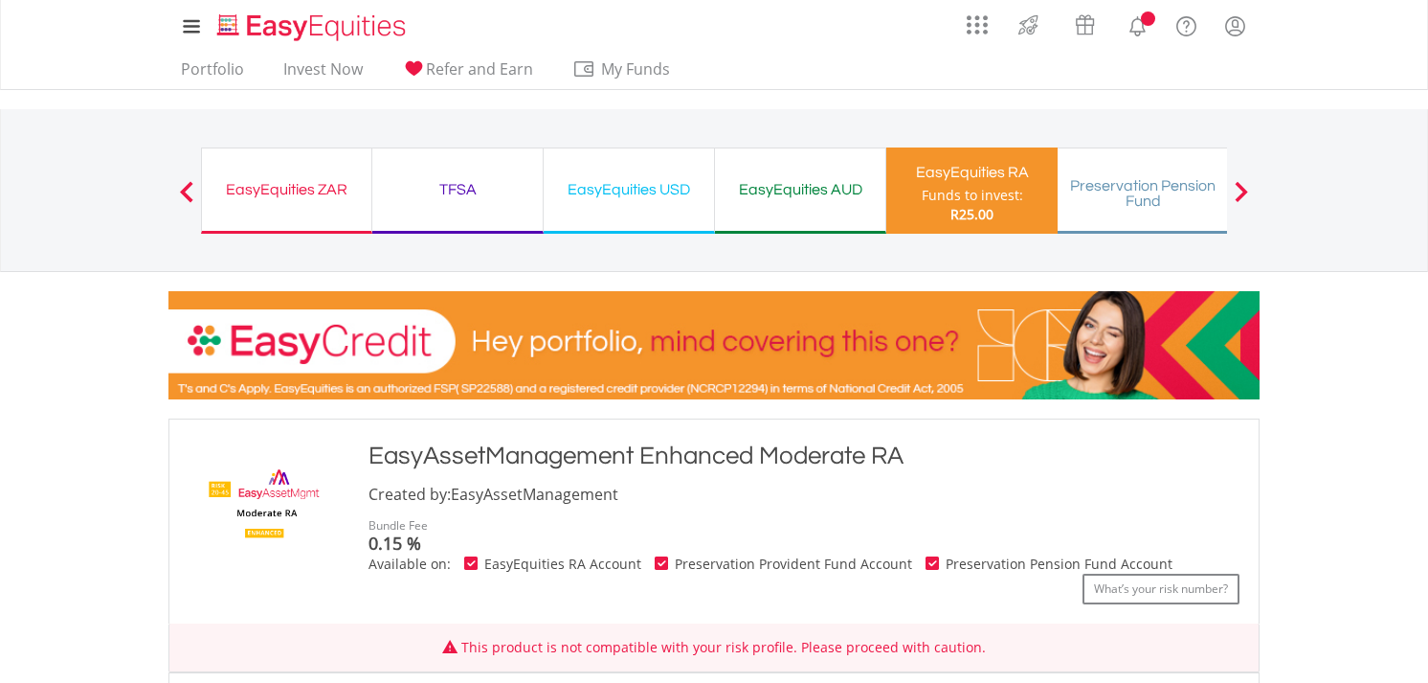
scroll to position [531, 0]
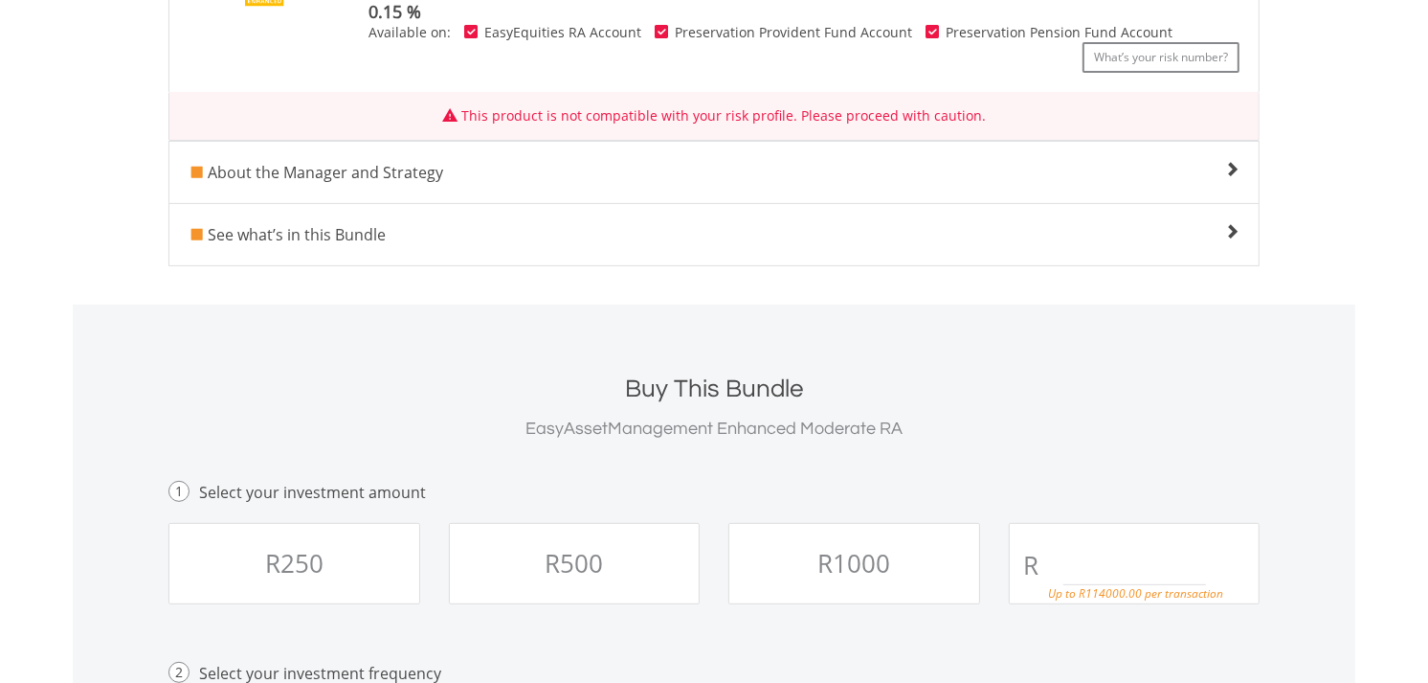
click at [1228, 231] on span at bounding box center [1231, 231] width 15 height 15
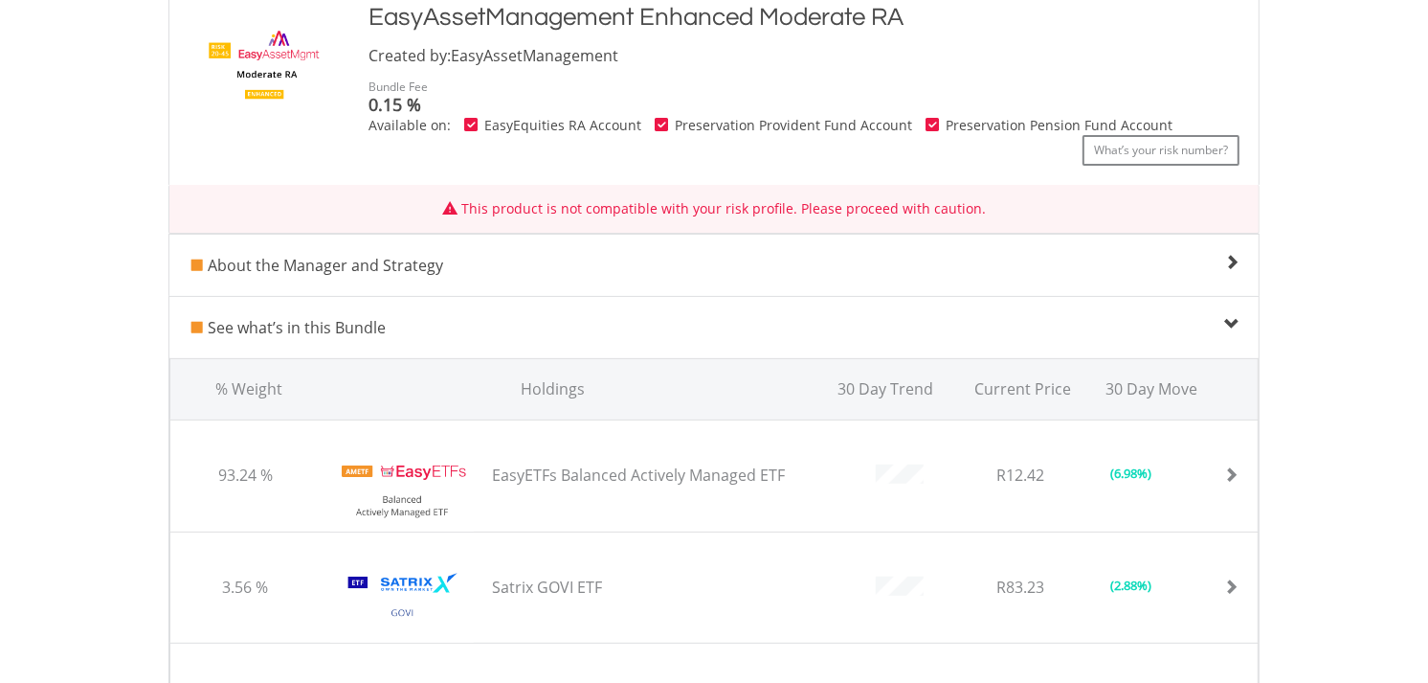
scroll to position [425, 0]
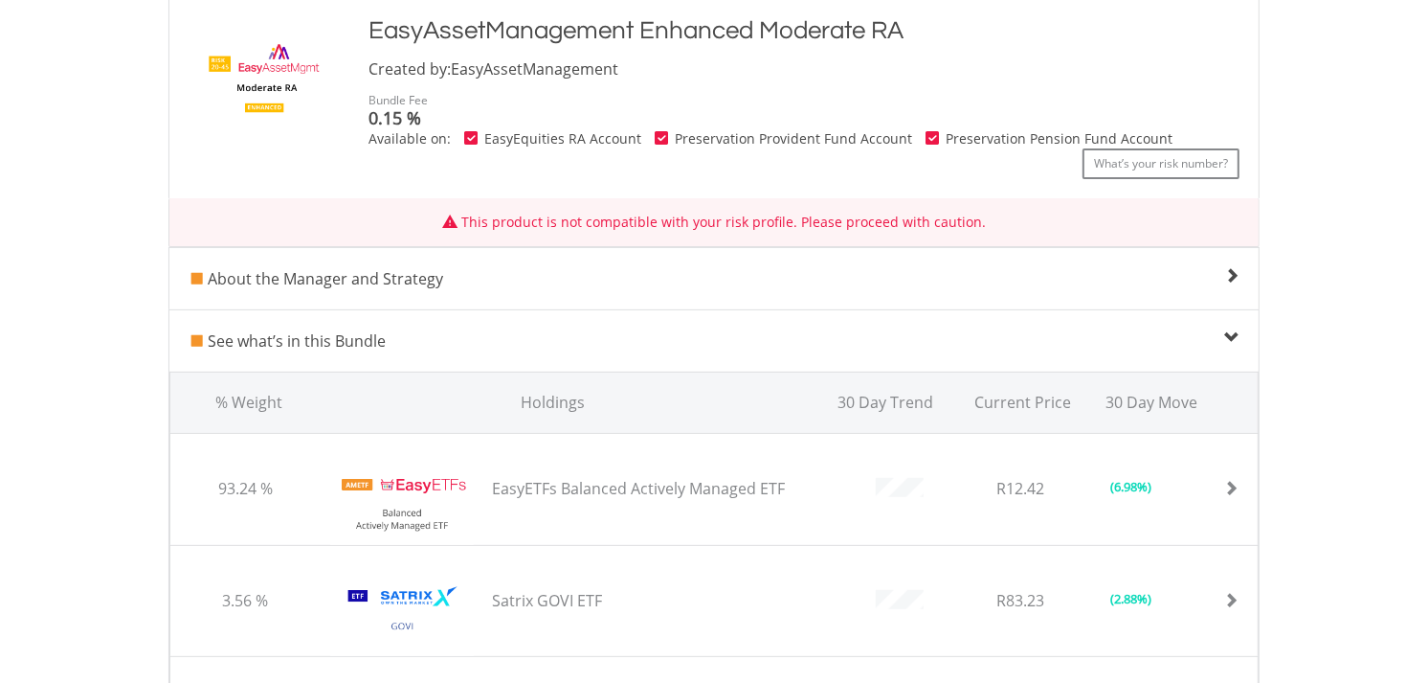
click at [1227, 270] on span at bounding box center [1231, 275] width 15 height 15
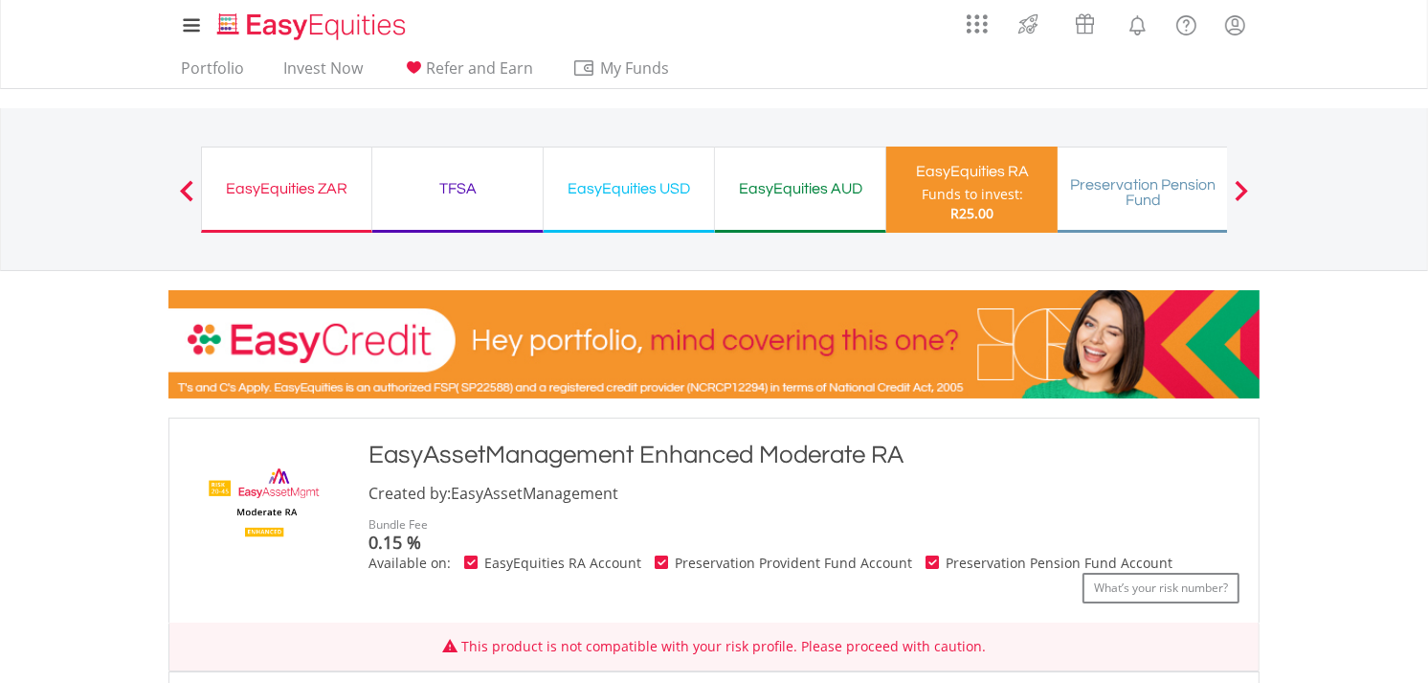
scroll to position [0, 0]
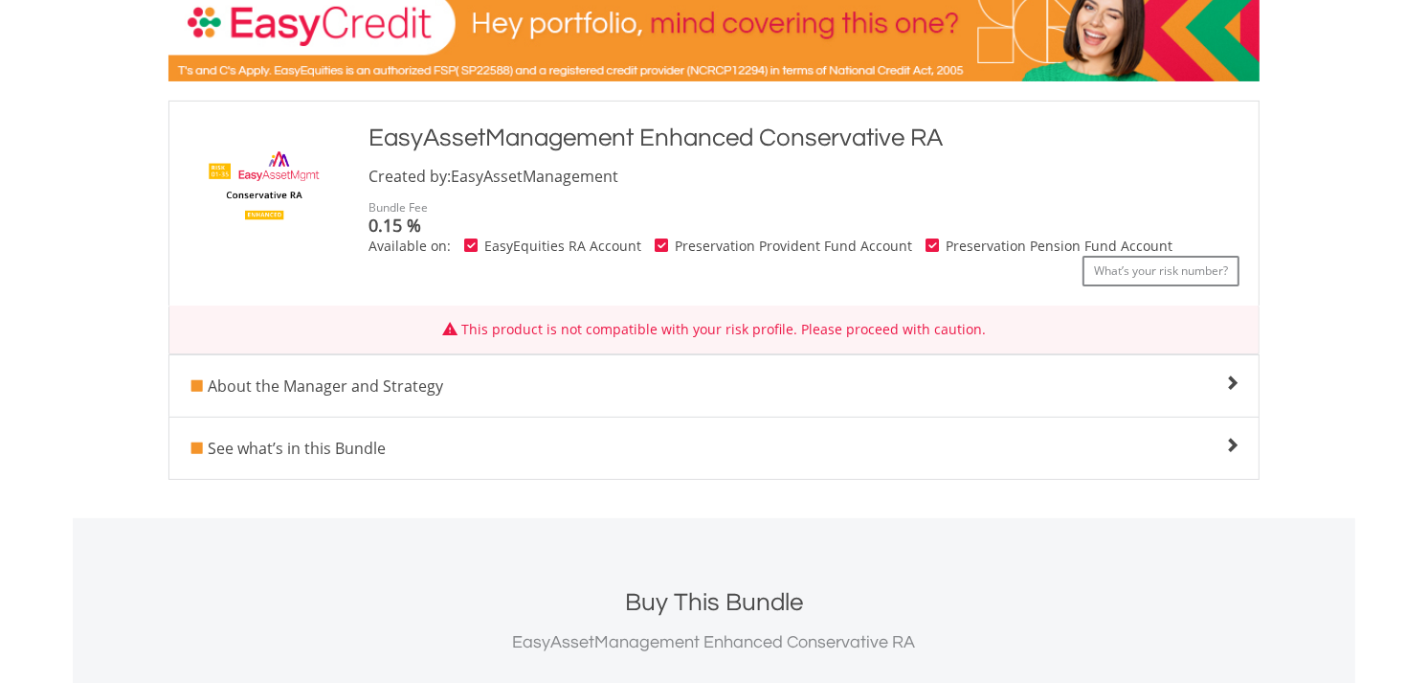
scroll to position [319, 0]
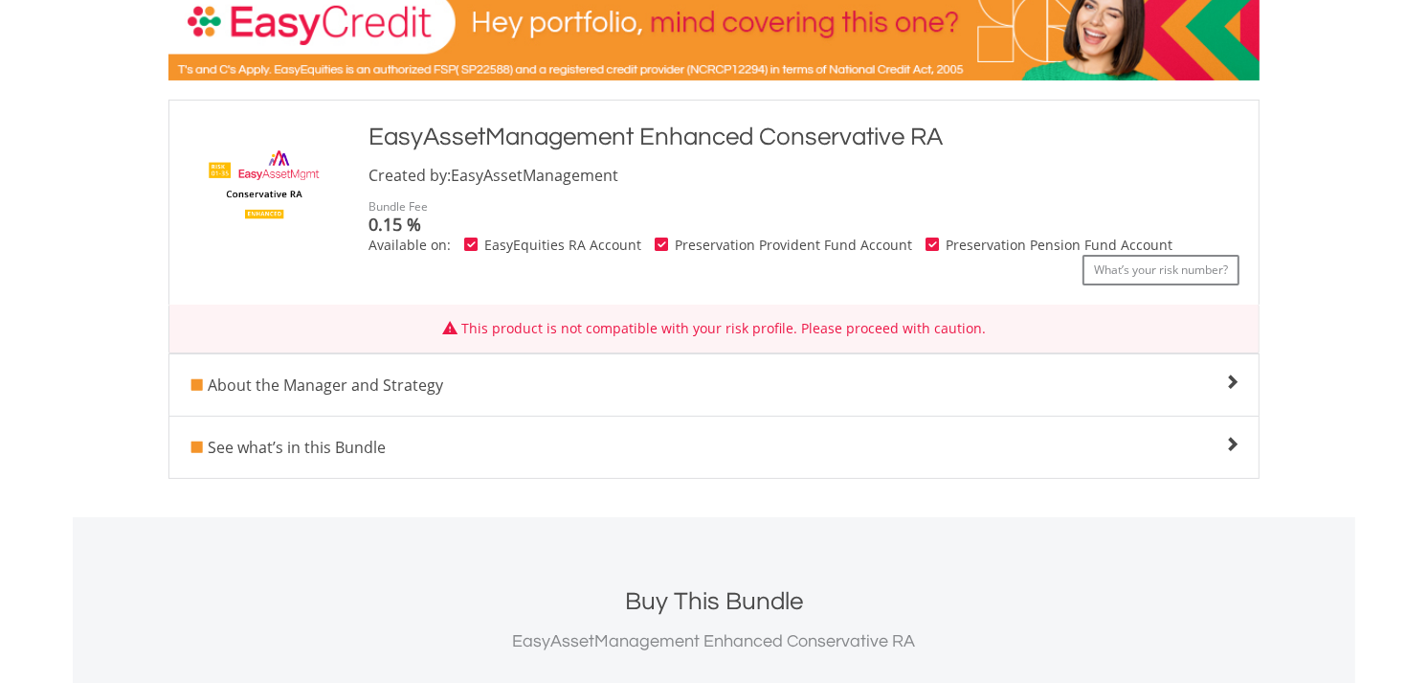
click at [1219, 376] on div "About the Manager and Strategy" at bounding box center [714, 384] width 1051 height 23
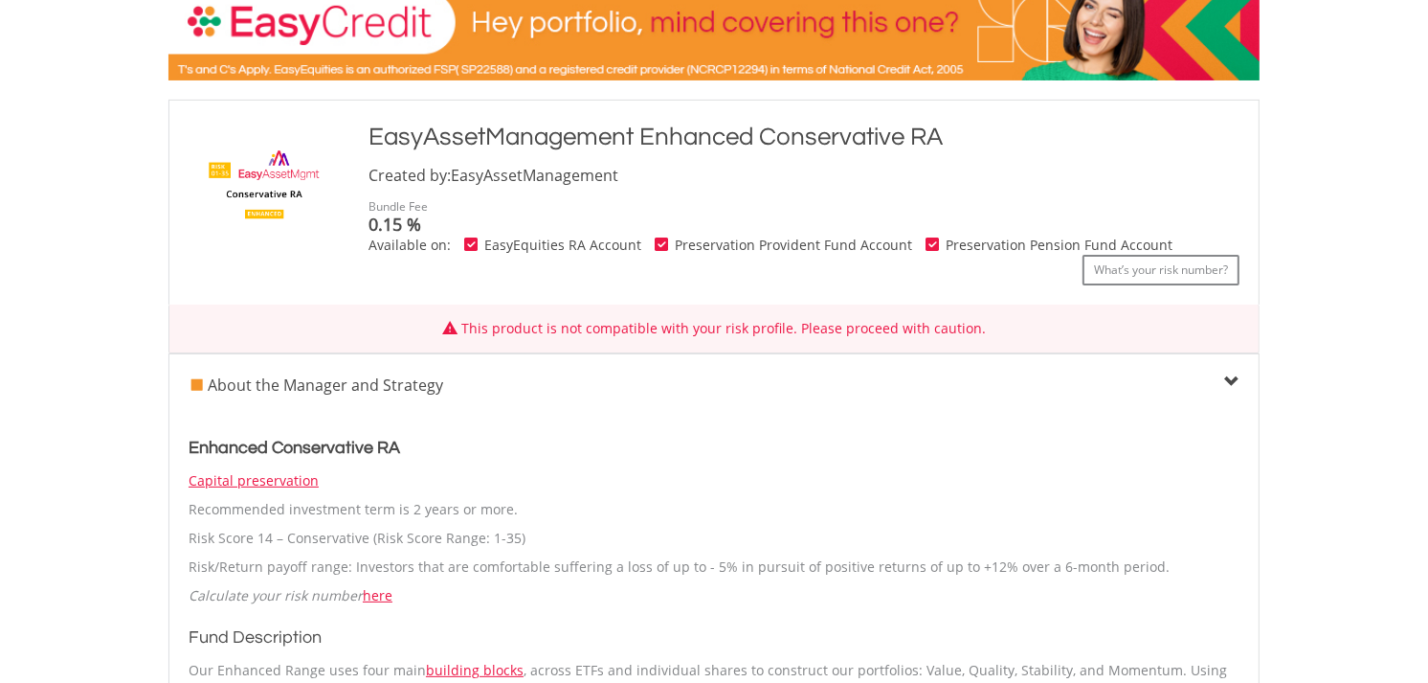
click at [1219, 376] on div "About the Manager and Strategy" at bounding box center [714, 384] width 1051 height 23
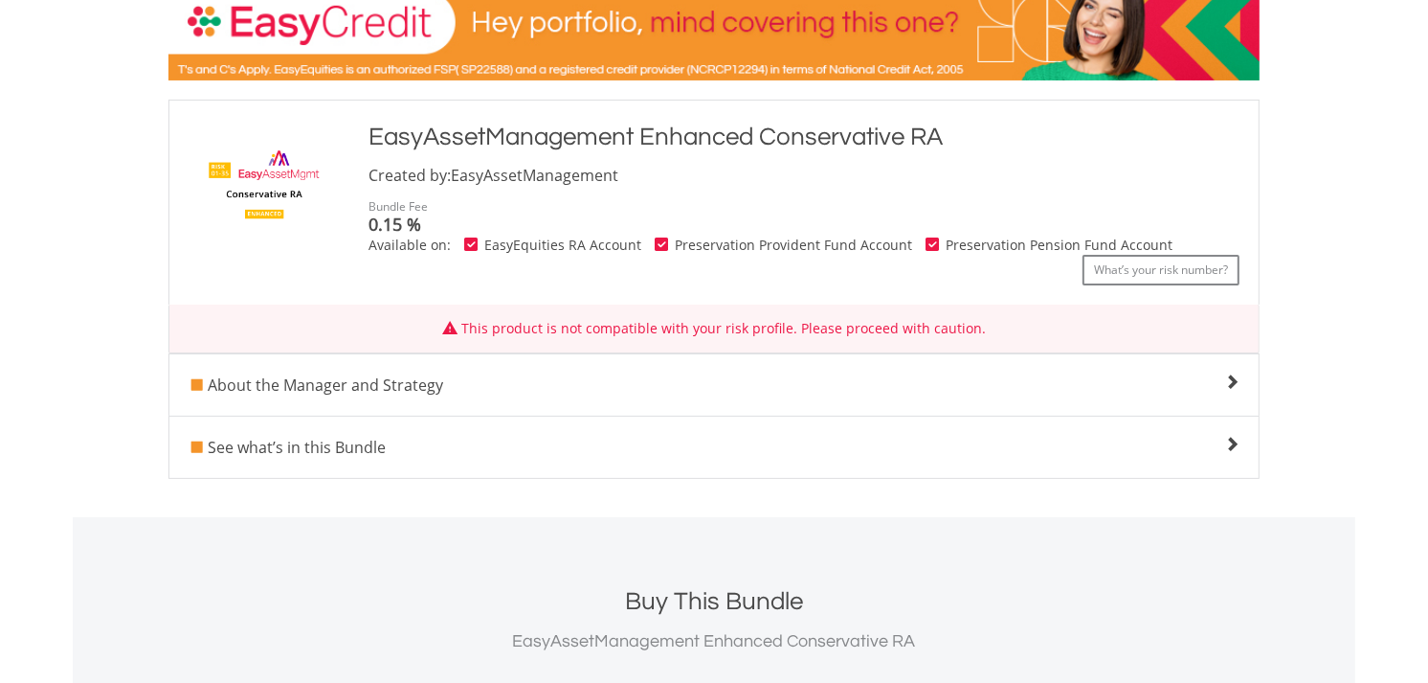
click at [1228, 378] on span at bounding box center [1231, 381] width 15 height 15
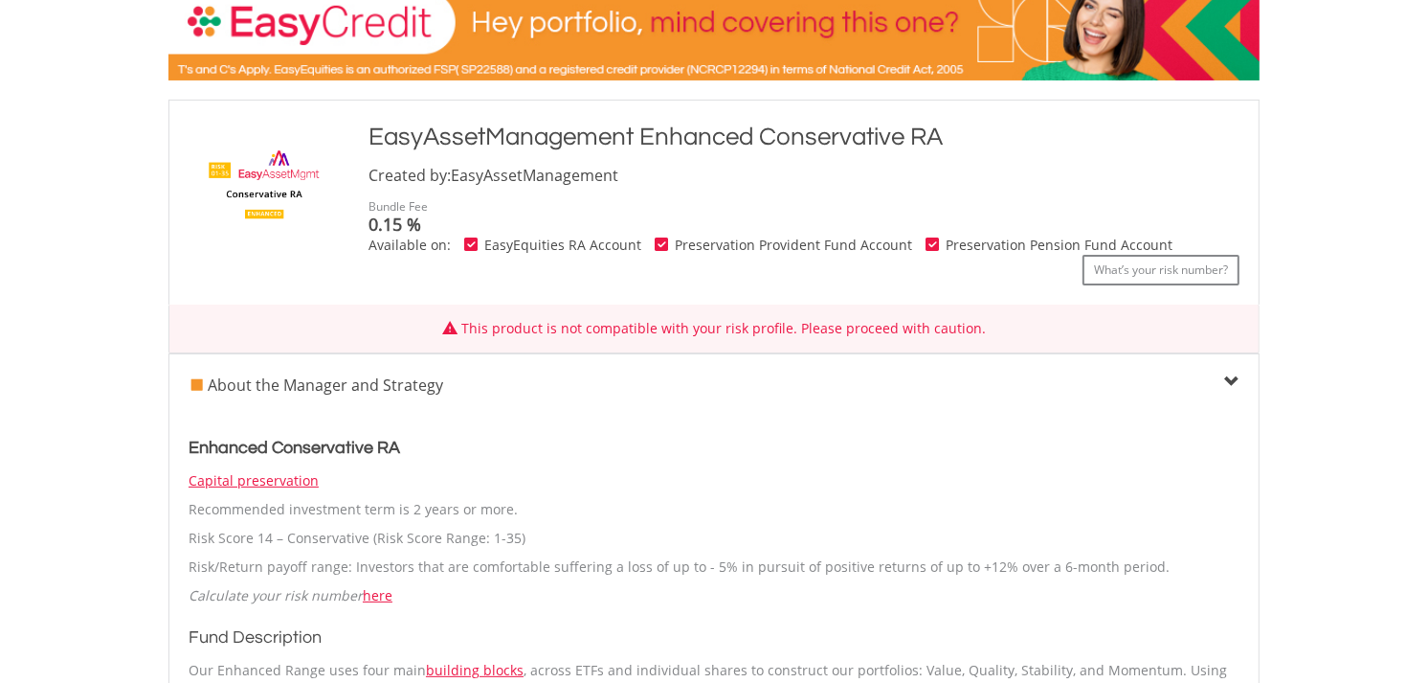
click at [1228, 378] on span at bounding box center [1231, 381] width 15 height 15
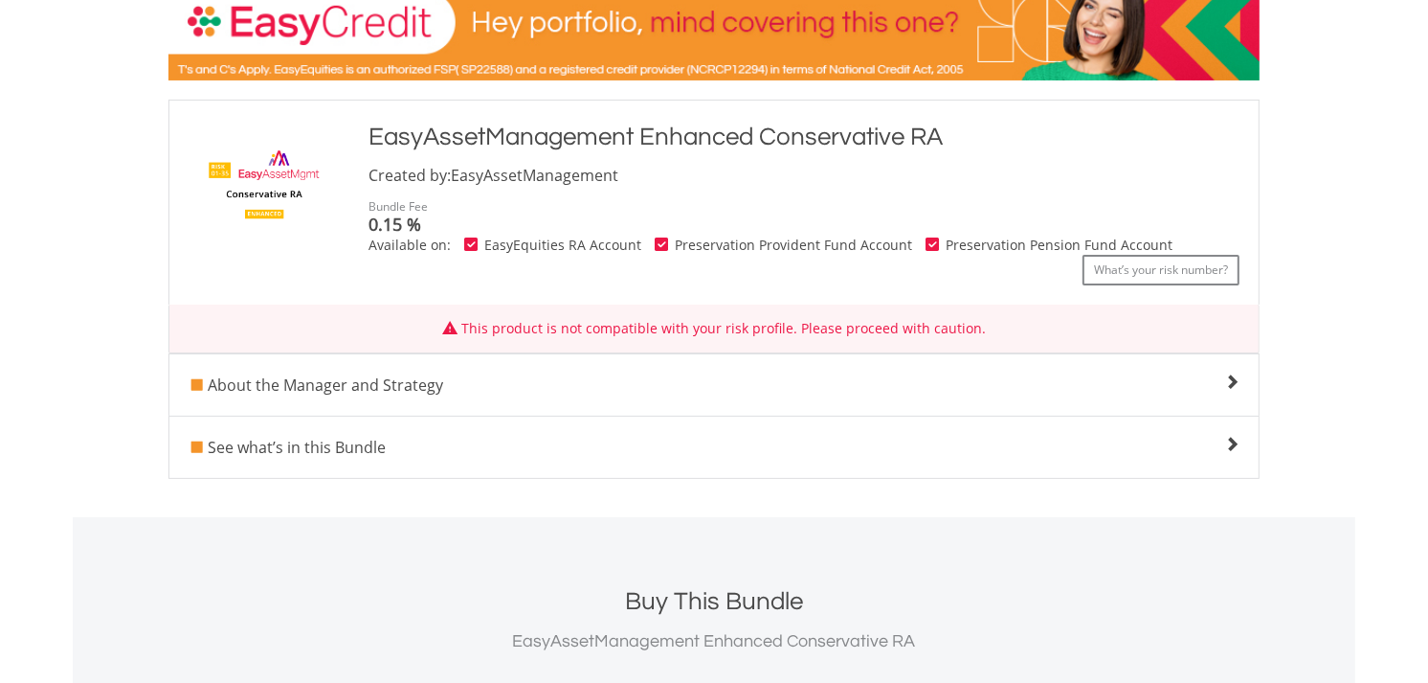
click at [1233, 441] on span at bounding box center [1231, 444] width 15 height 15
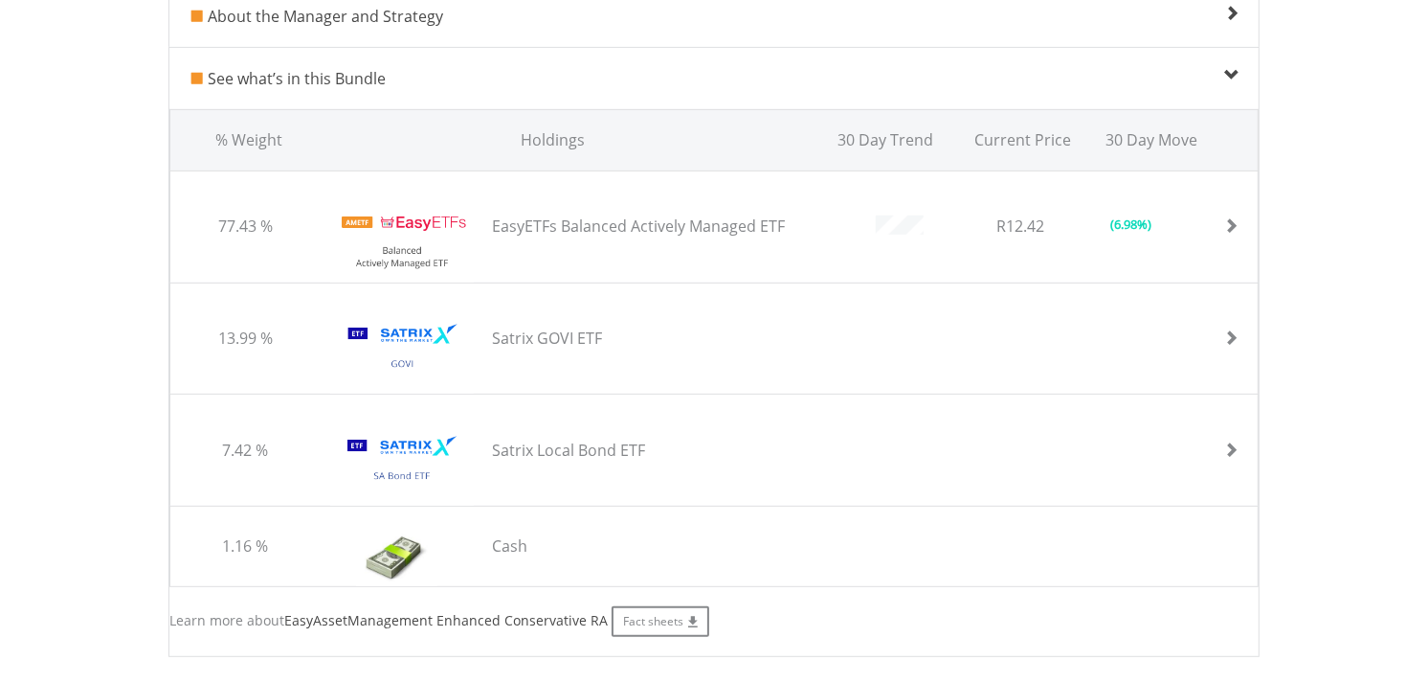
scroll to position [744, 0]
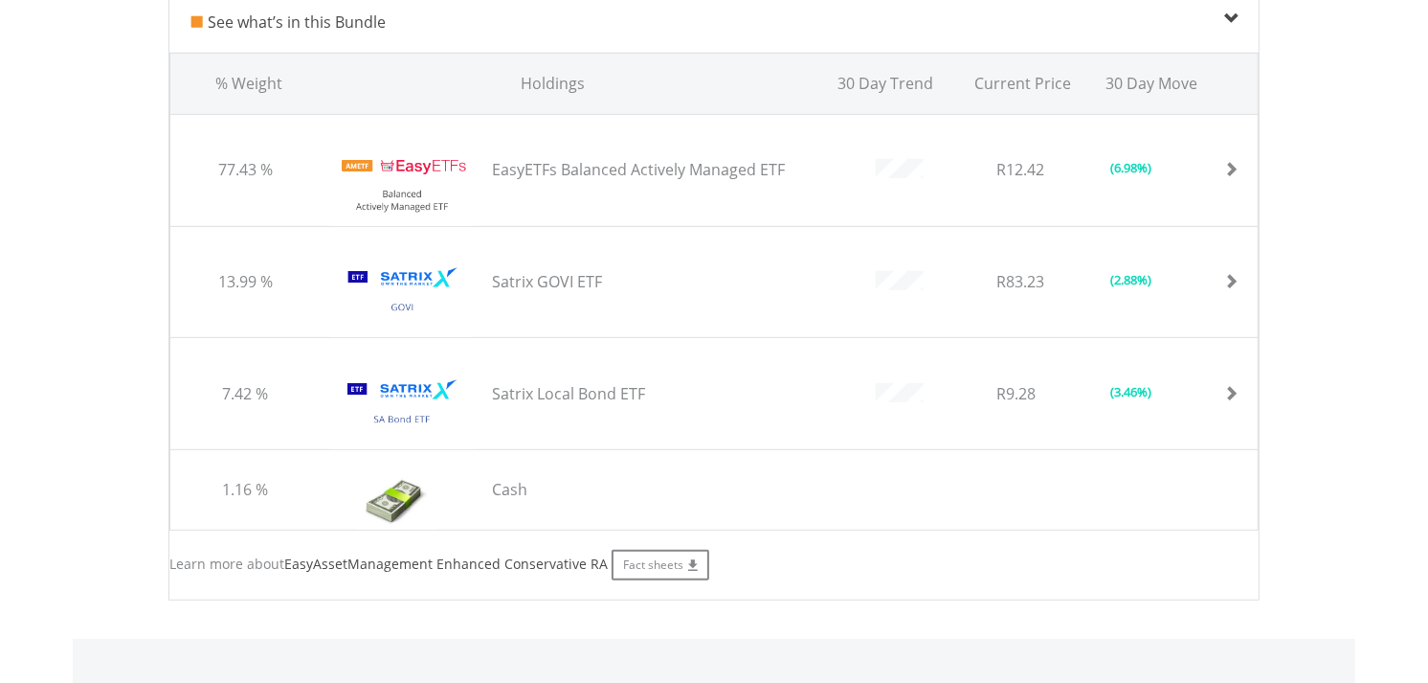
click at [1227, 14] on span at bounding box center [1231, 18] width 15 height 15
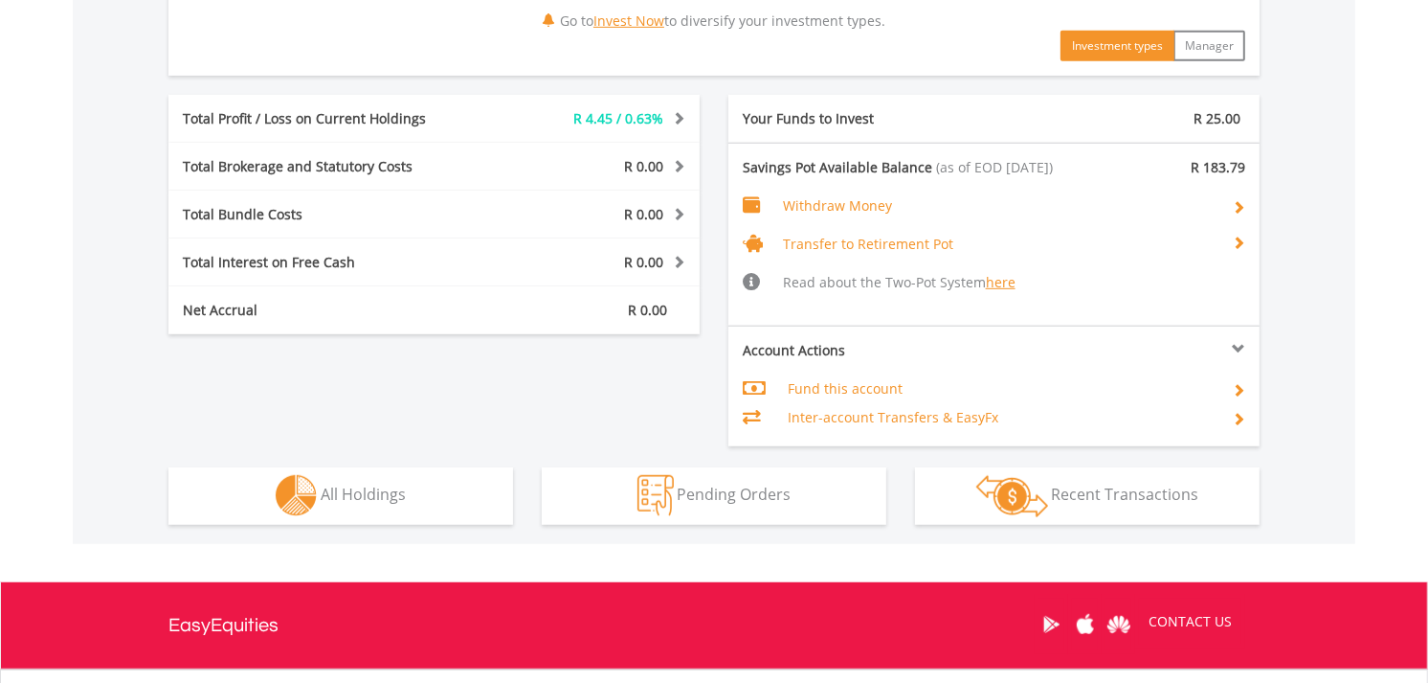
scroll to position [1124, 0]
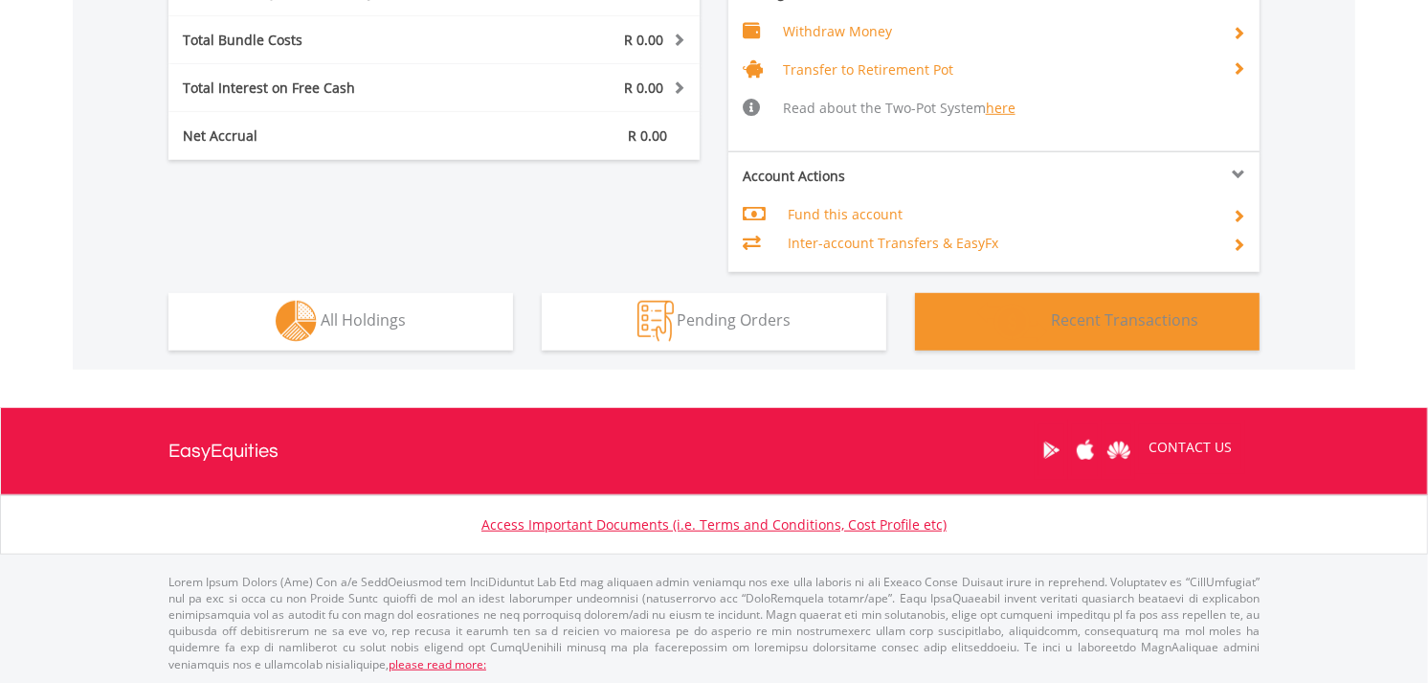
click at [1189, 309] on span "Recent Transactions" at bounding box center [1125, 319] width 147 height 21
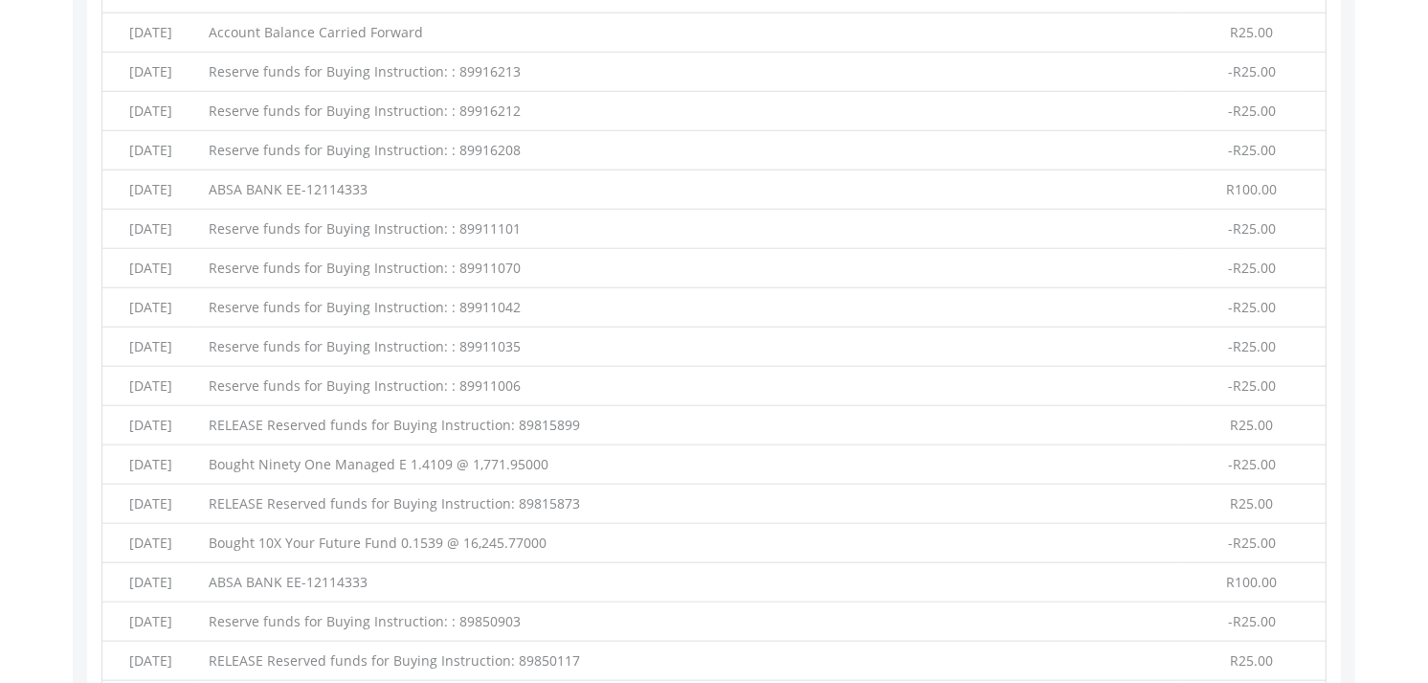
scroll to position [1705, 0]
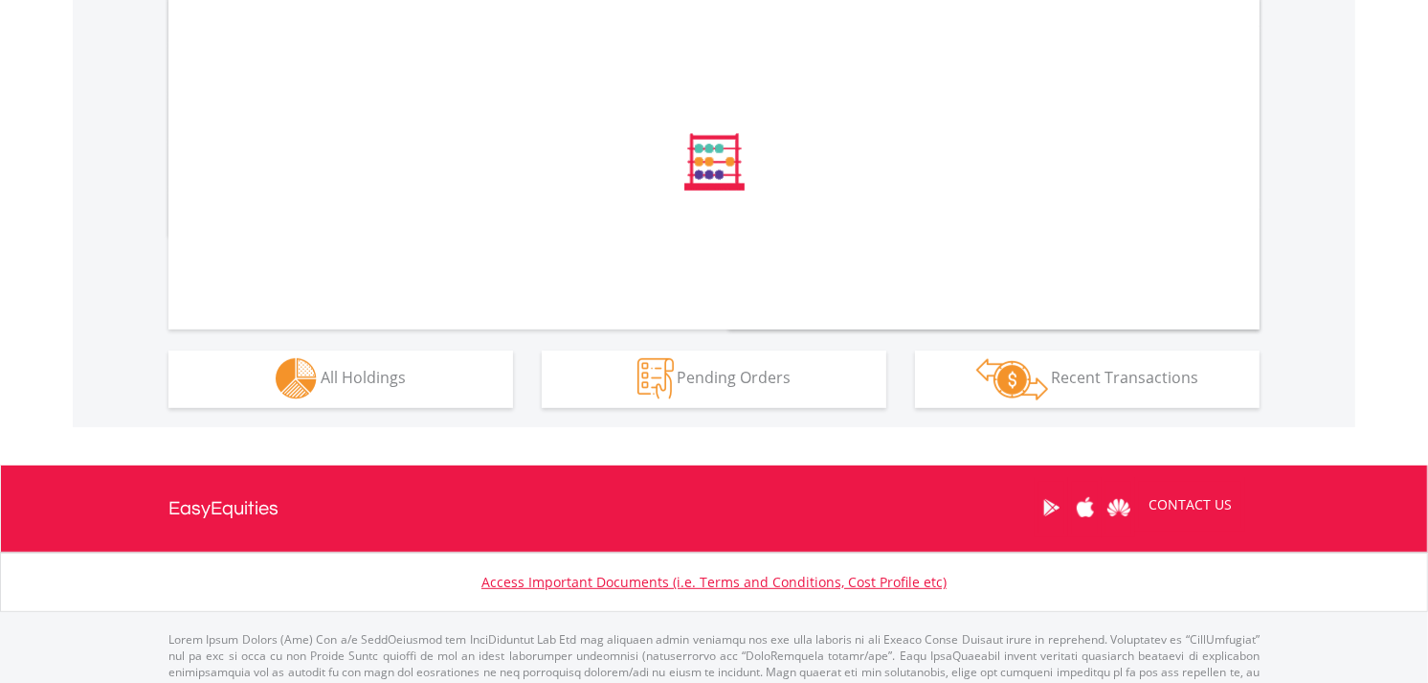
scroll to position [677, 0]
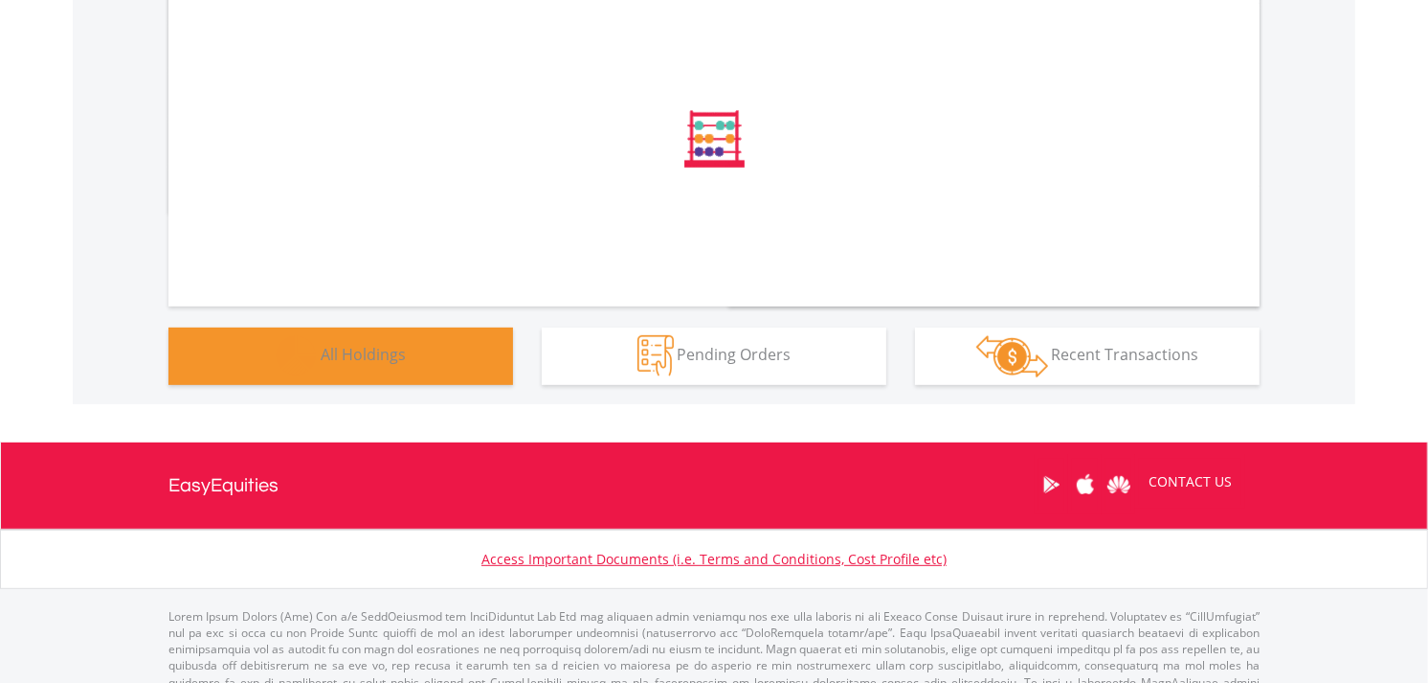
click at [417, 341] on button "Holdings All Holdings" at bounding box center [340, 355] width 345 height 57
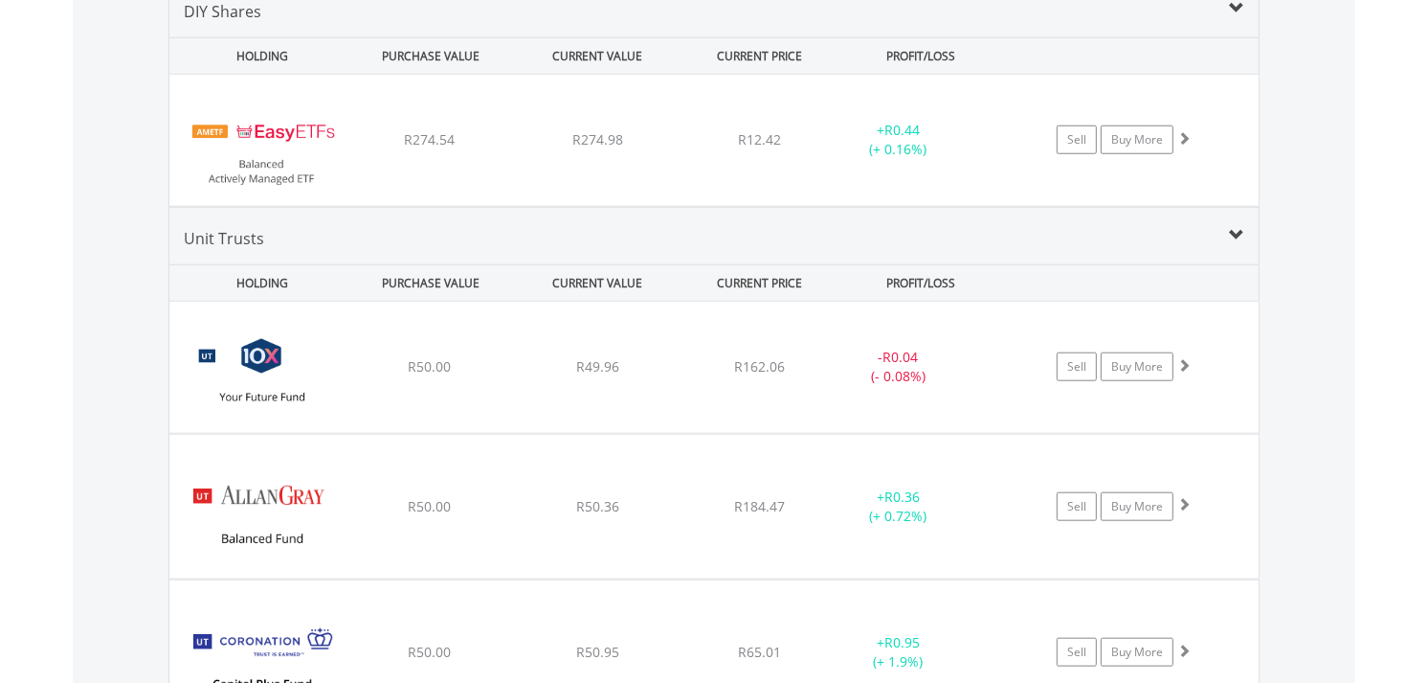
scroll to position [1530, 0]
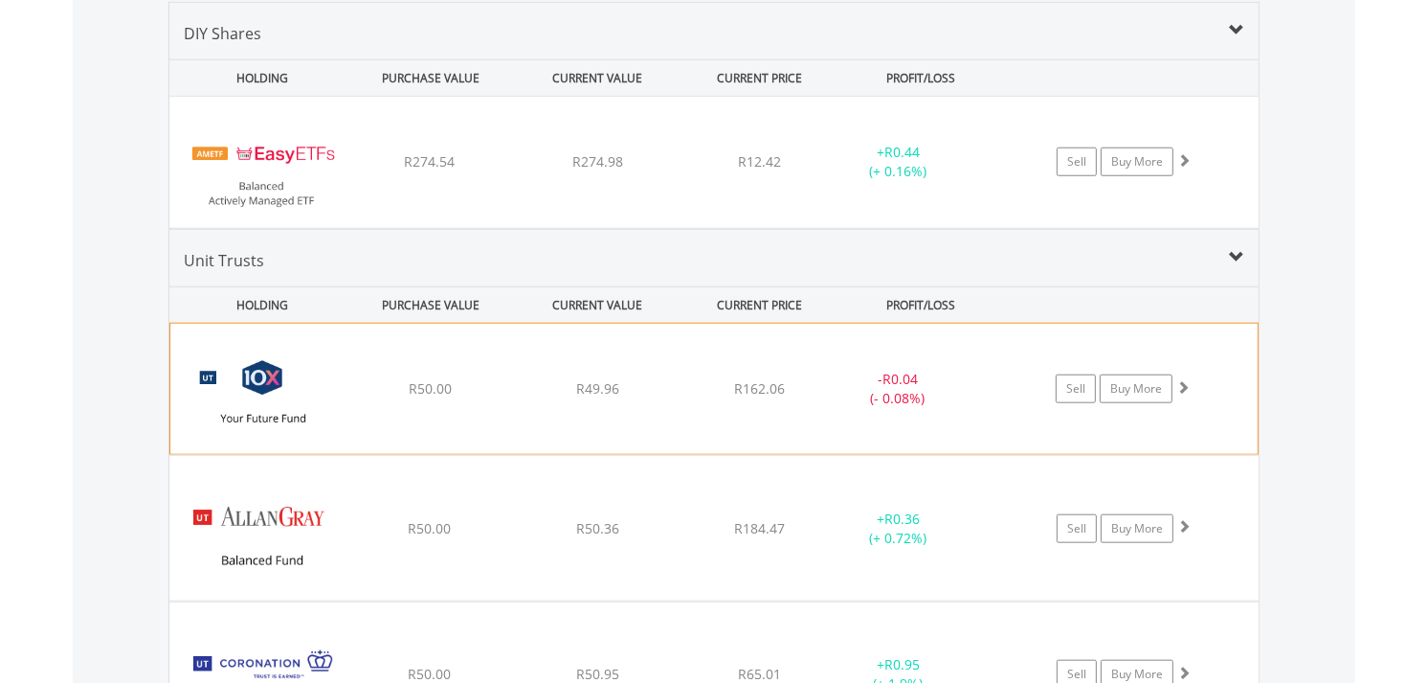
click at [1183, 386] on span at bounding box center [1183, 386] width 13 height 13
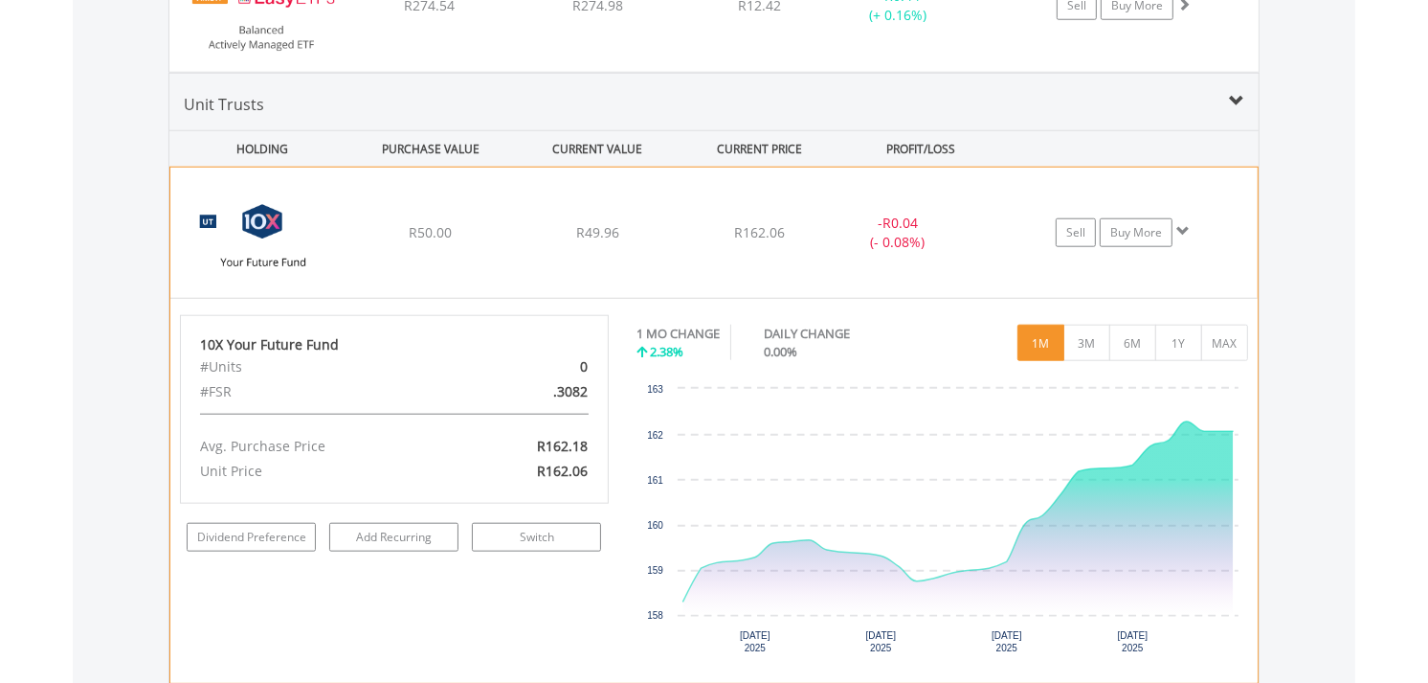
scroll to position [1743, 0]
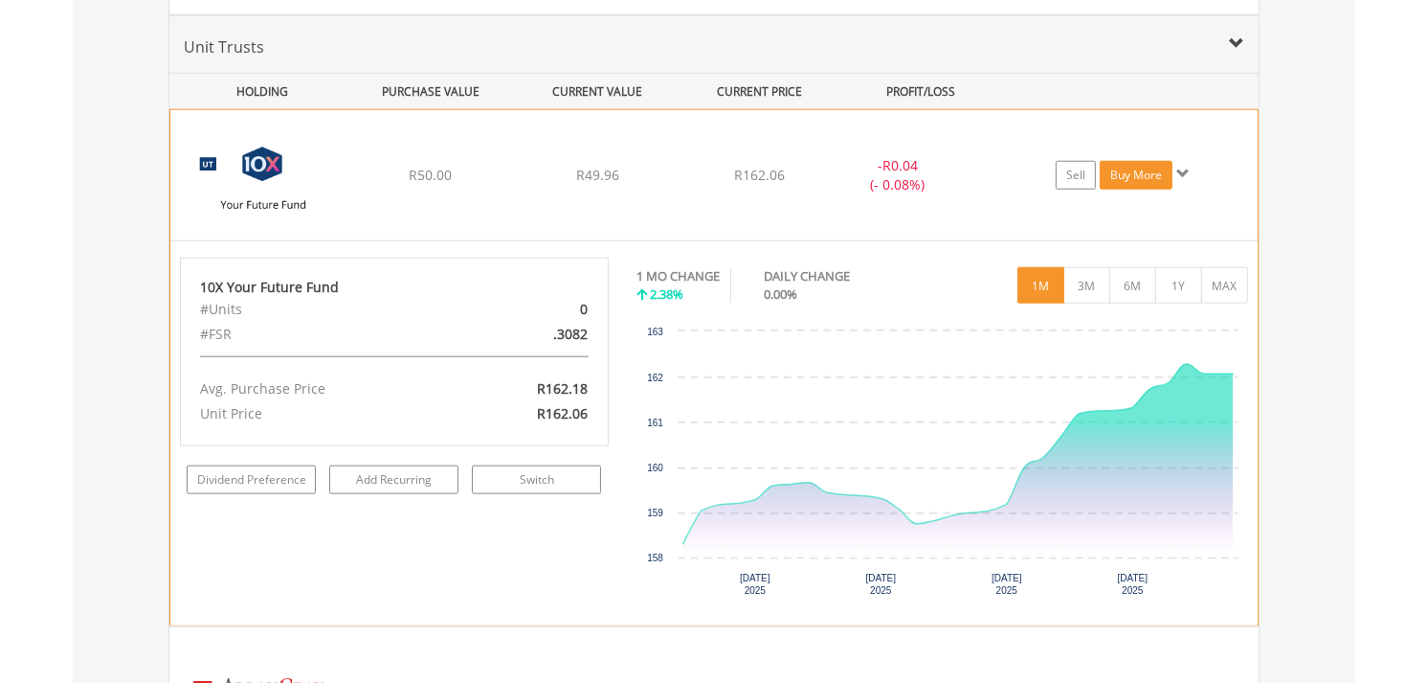
click at [1172, 173] on link "Buy More" at bounding box center [1136, 175] width 73 height 29
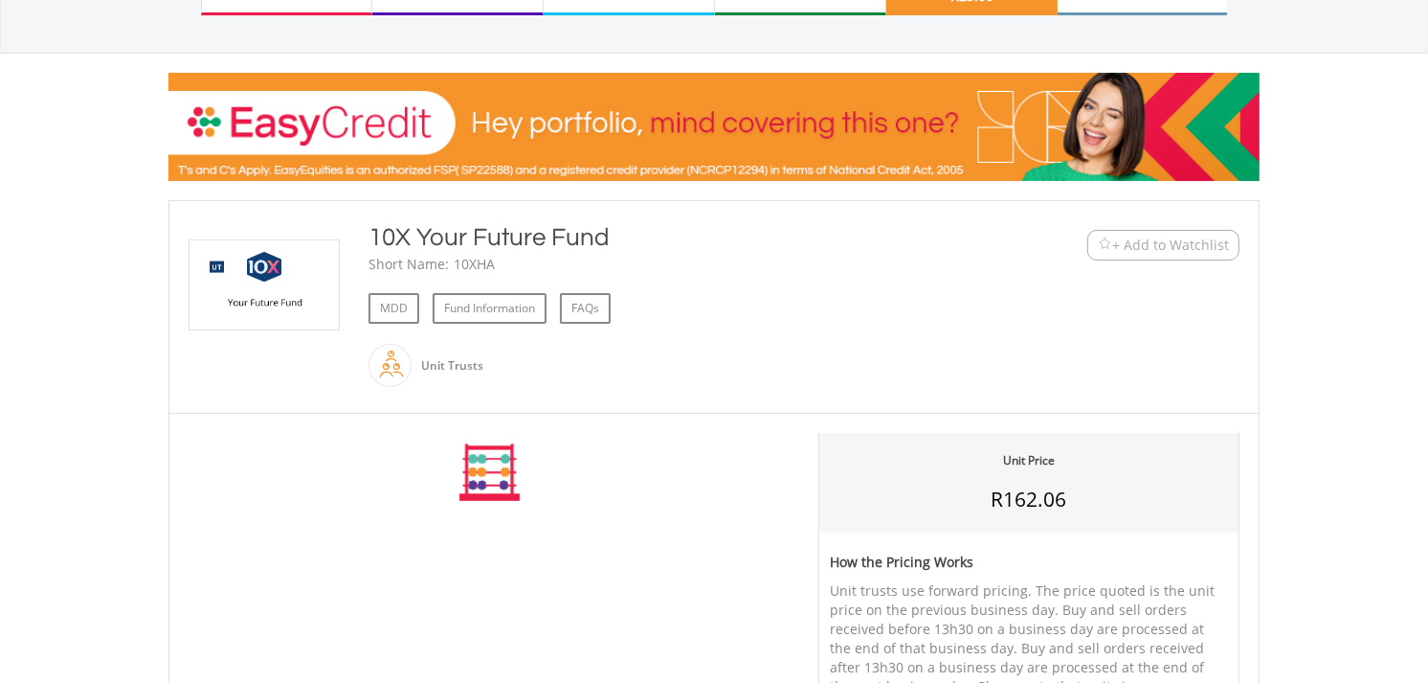
scroll to position [213, 0]
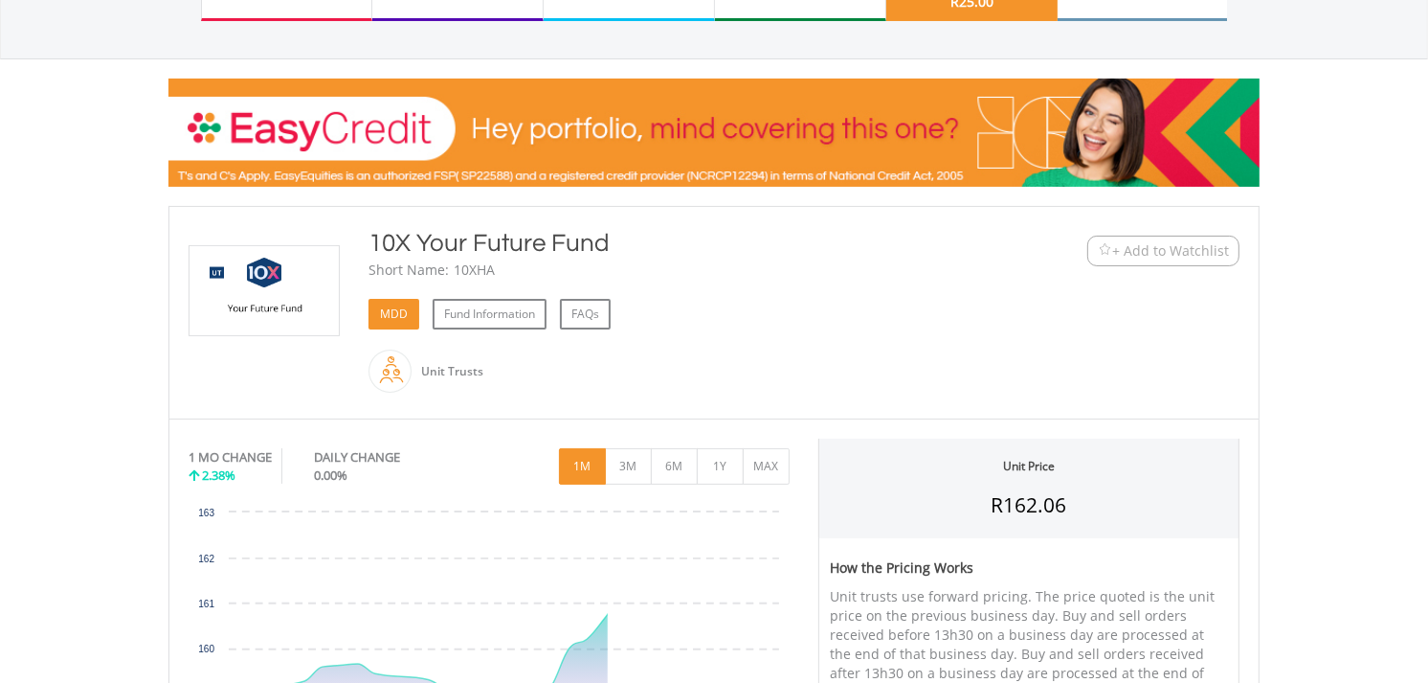
click at [393, 313] on link "MDD" at bounding box center [394, 314] width 51 height 31
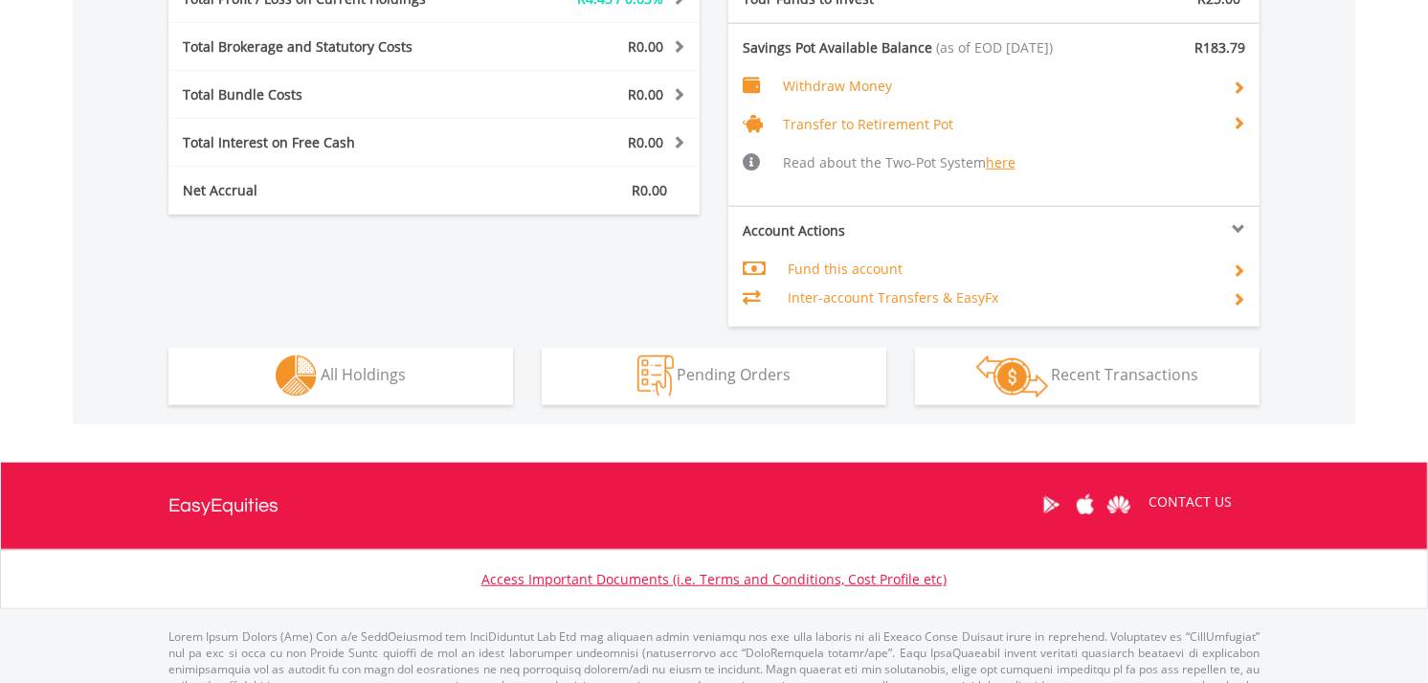
scroll to position [184, 364]
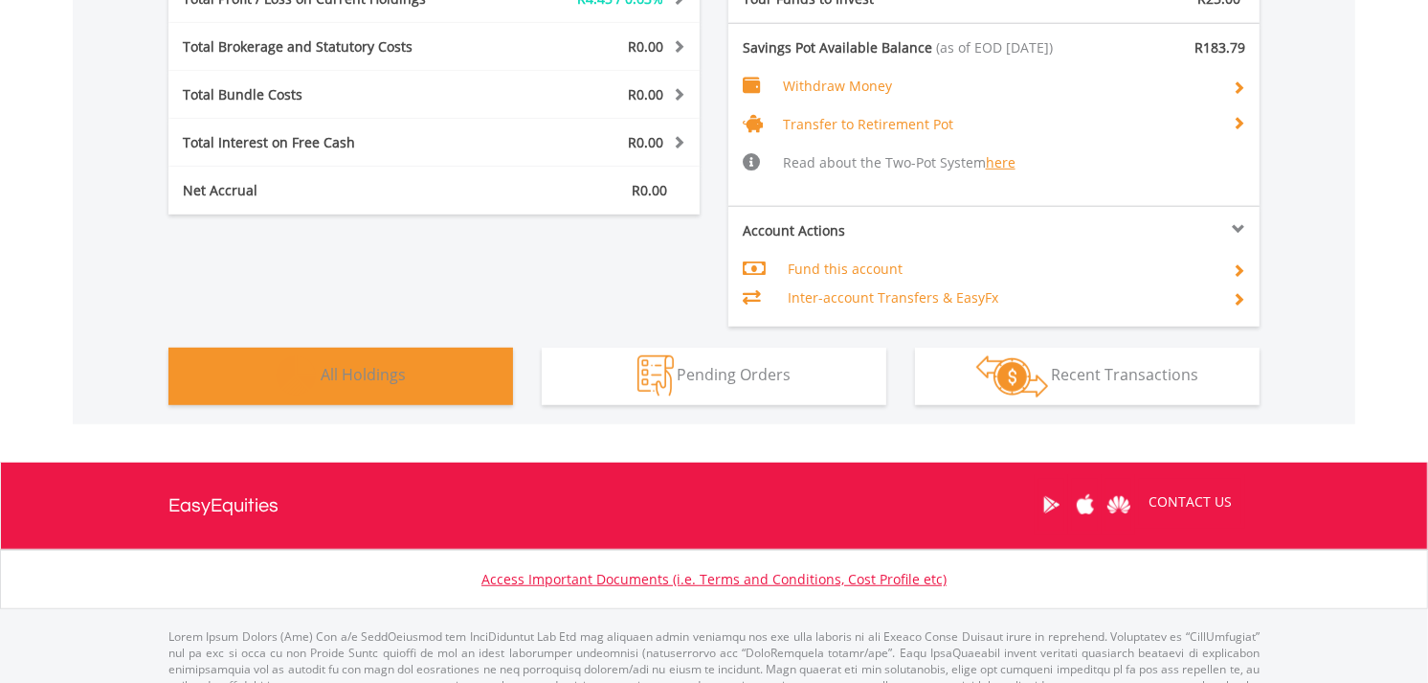
click at [391, 370] on span "All Holdings" at bounding box center [363, 374] width 85 height 21
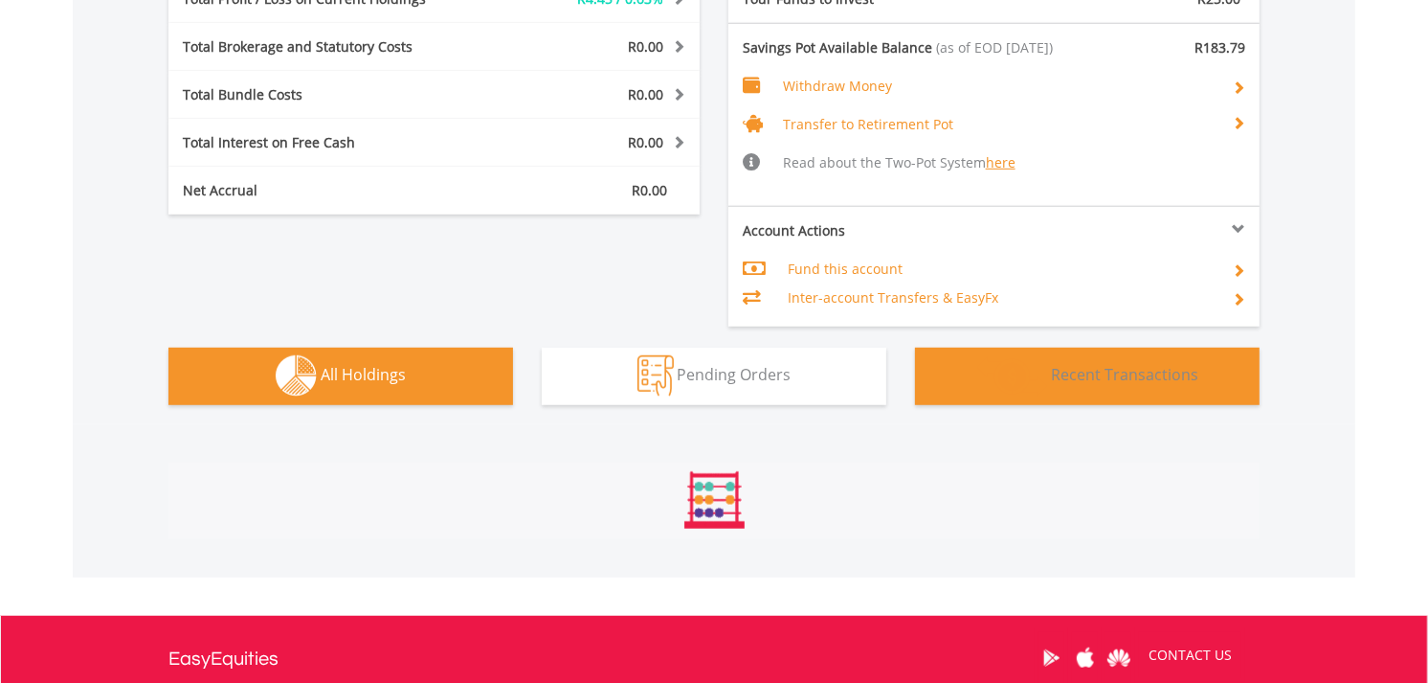
click at [1120, 390] on button "Transactions Recent Transactions" at bounding box center [1087, 376] width 345 height 57
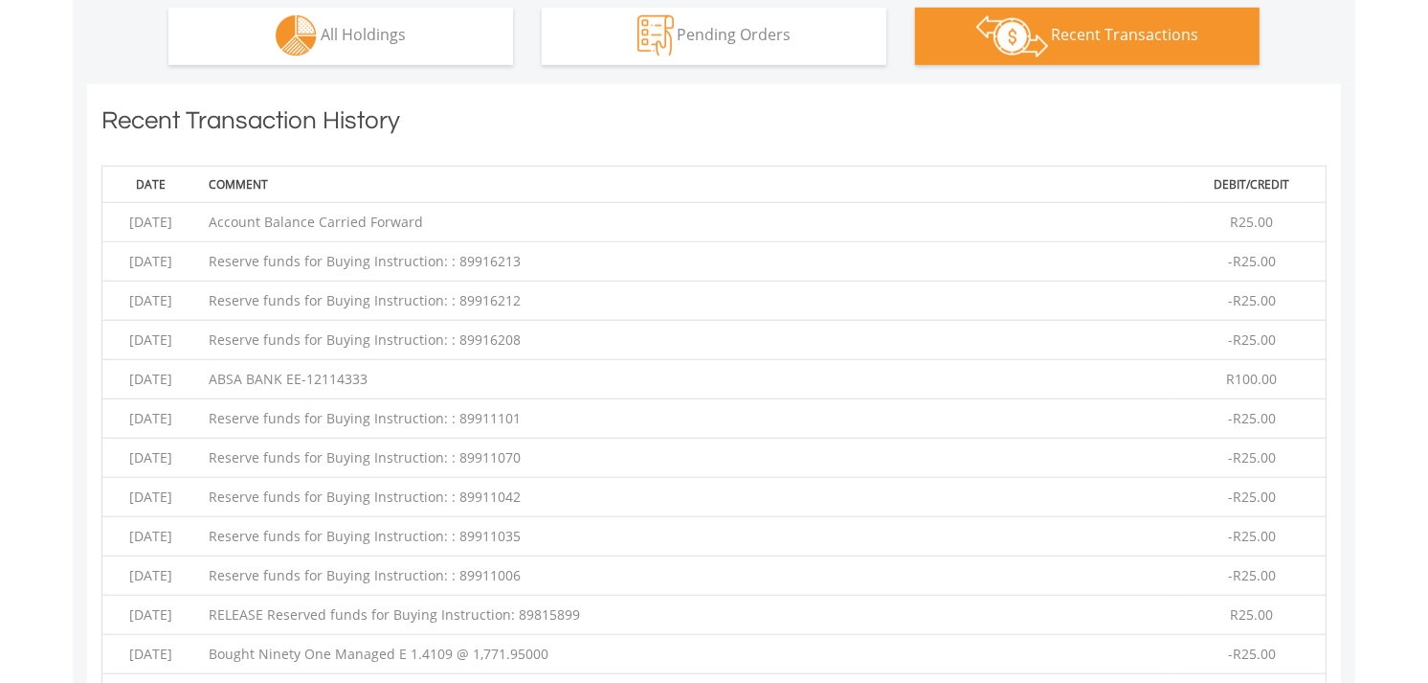
scroll to position [1492, 0]
